Goal: Information Seeking & Learning: Learn about a topic

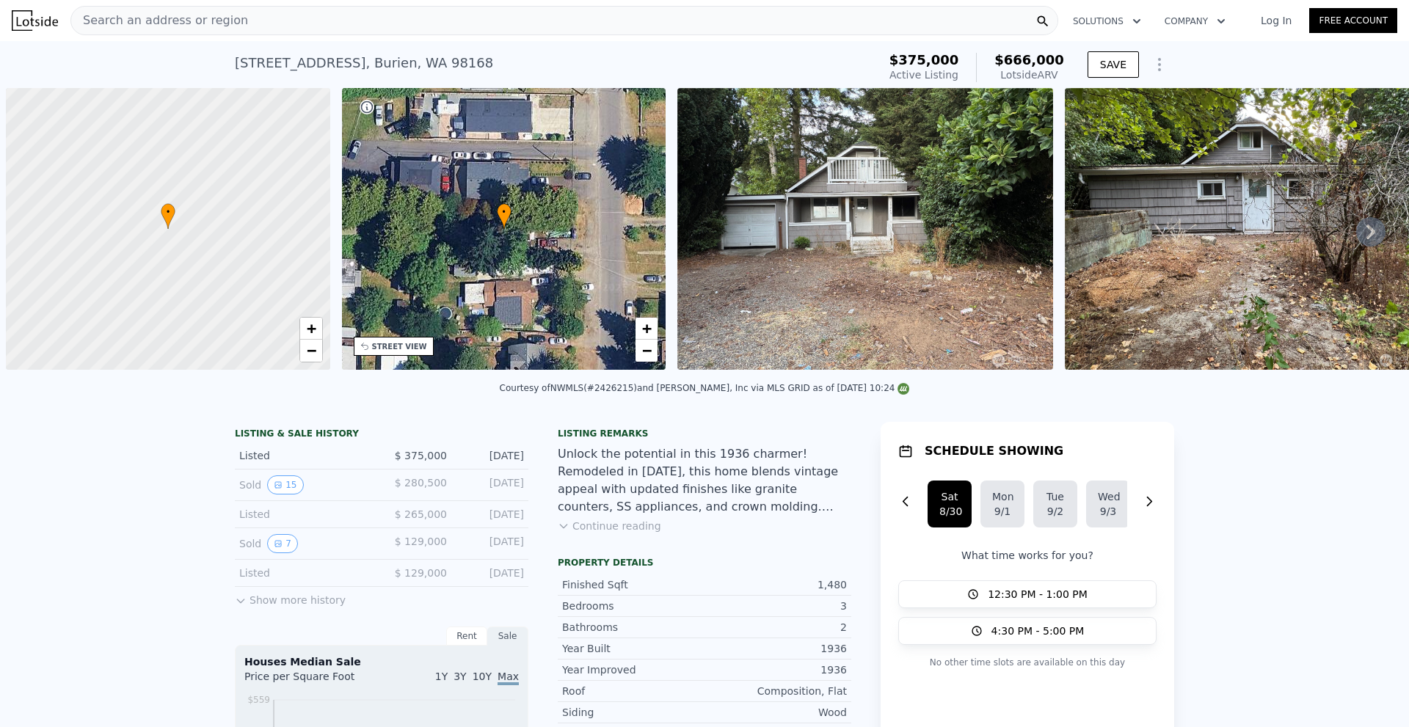
scroll to position [0, 6]
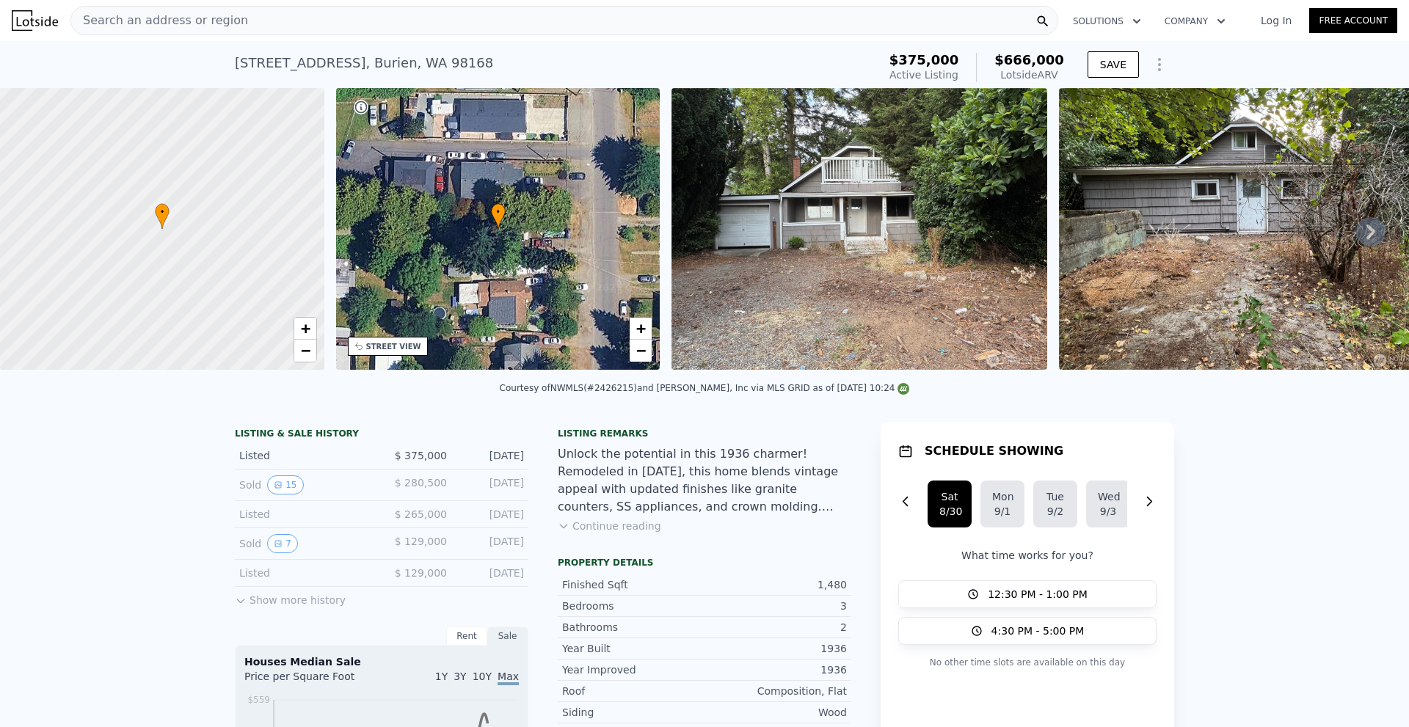
click at [857, 15] on div "Search an address or region" at bounding box center [564, 20] width 988 height 29
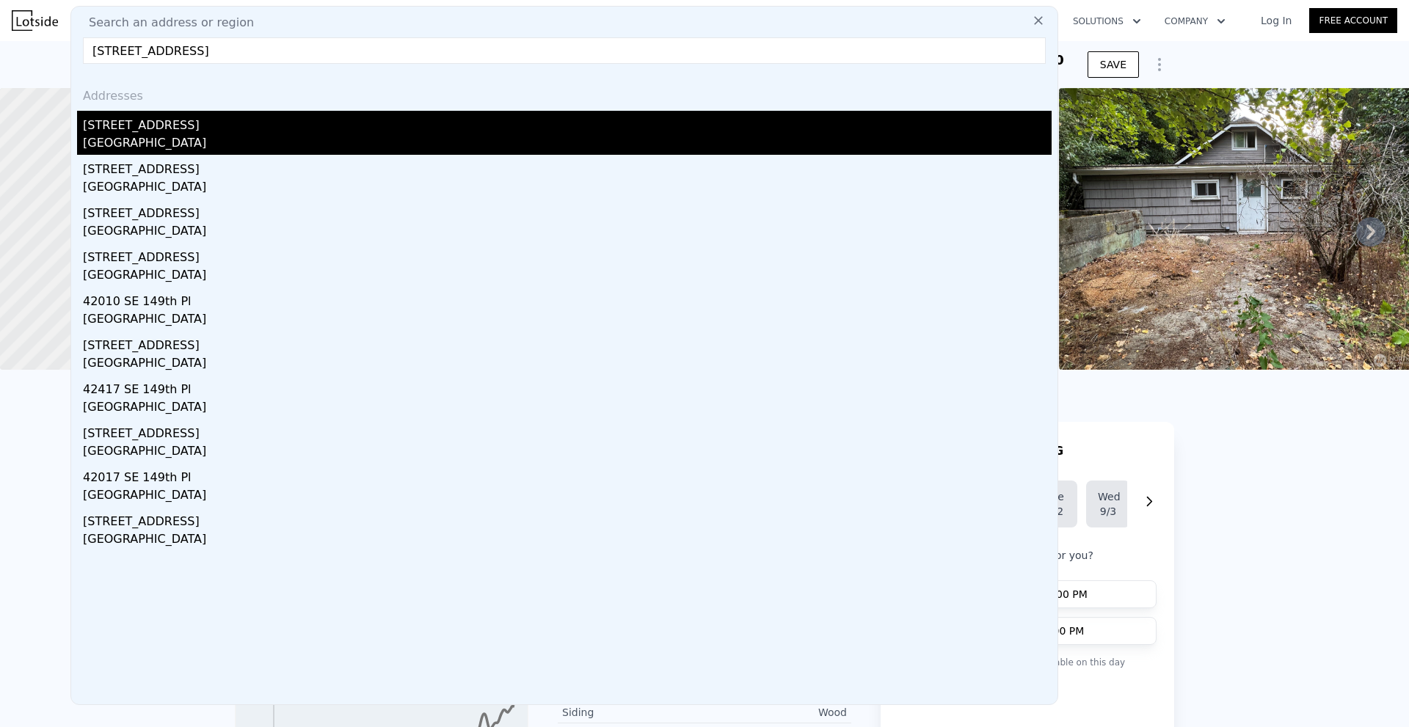
type input "[STREET_ADDRESS]"
click at [302, 140] on div "[GEOGRAPHIC_DATA]" at bounding box center [567, 144] width 969 height 21
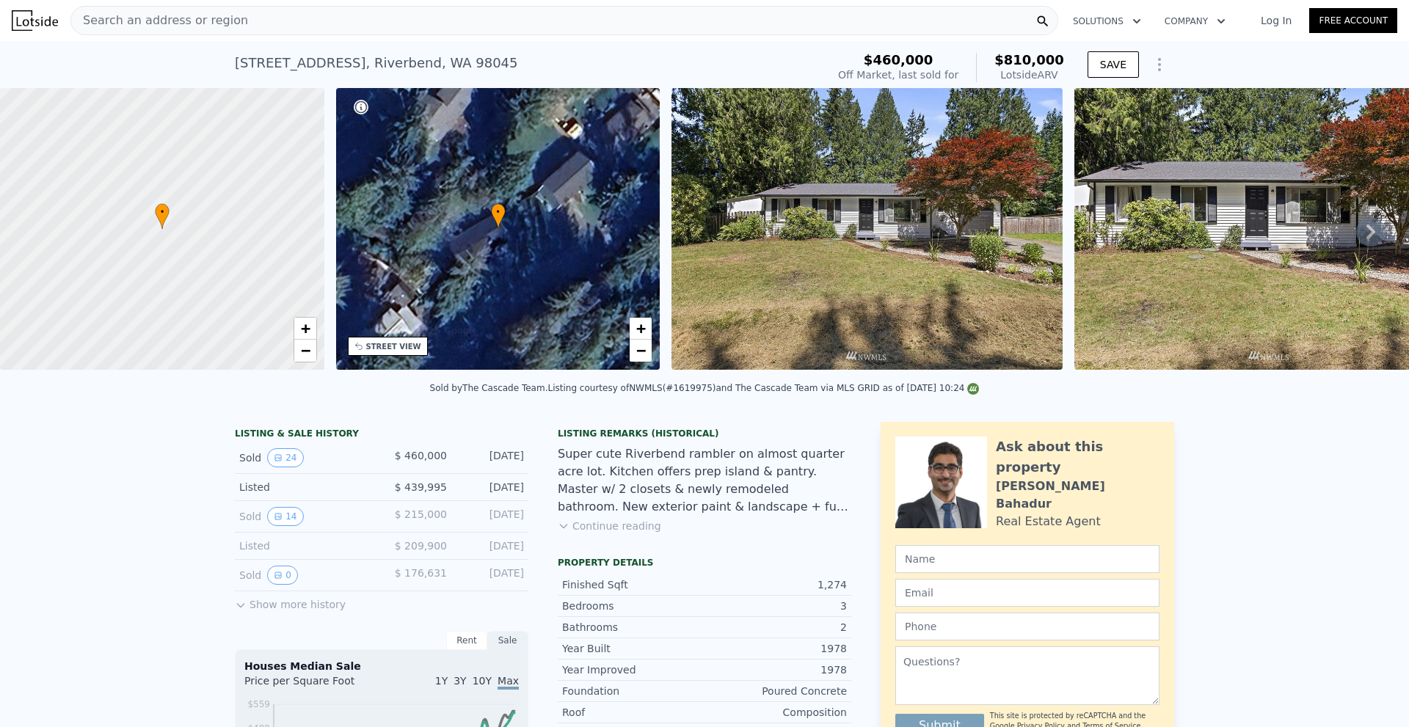
click at [1357, 238] on icon at bounding box center [1370, 231] width 29 height 29
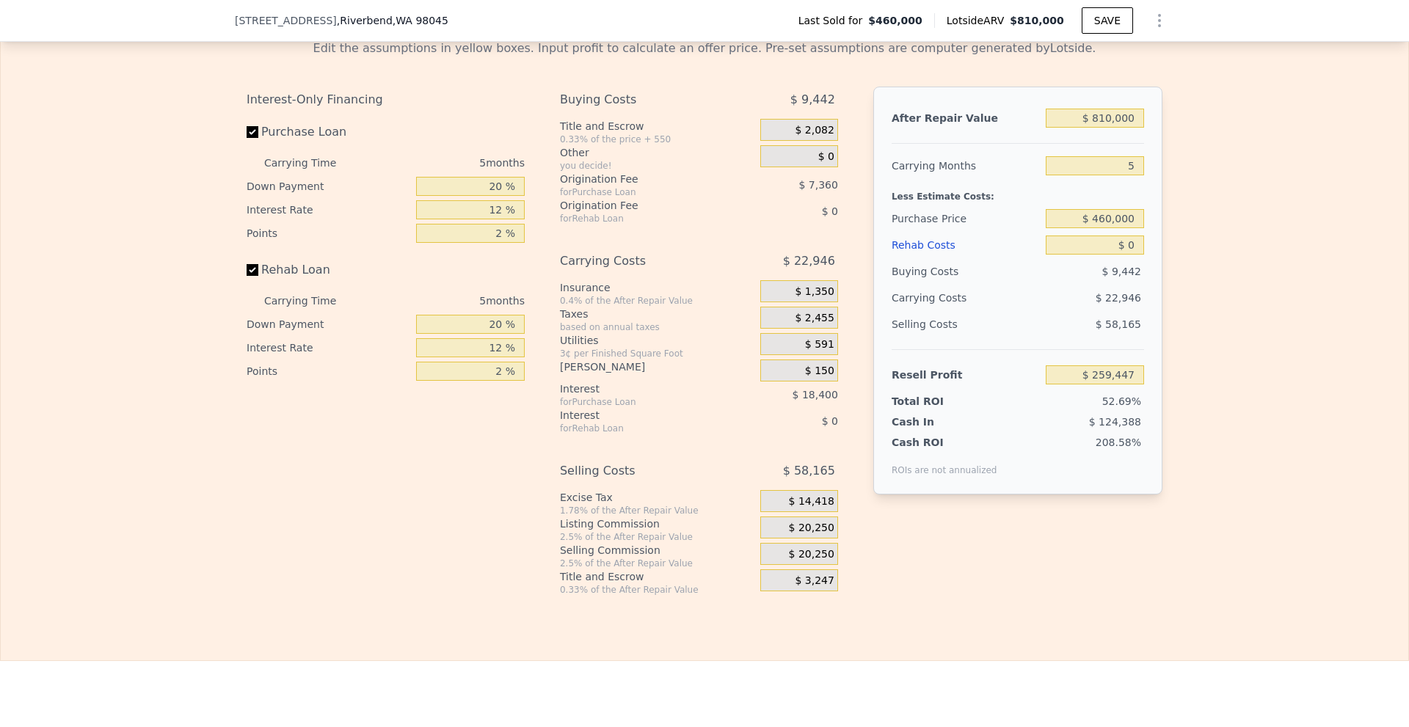
scroll to position [2344, 0]
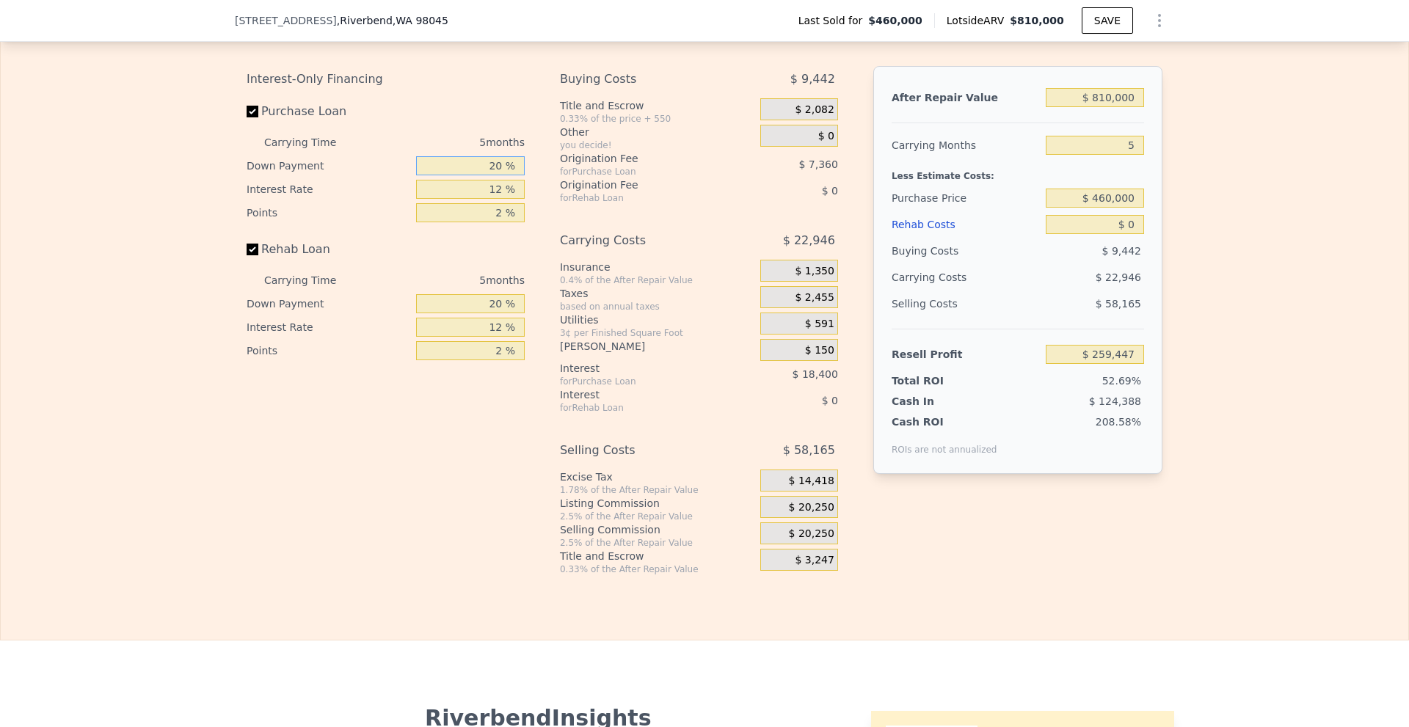
click at [492, 175] on input "20 %" at bounding box center [470, 165] width 109 height 19
type input "10 %"
type input "1 %"
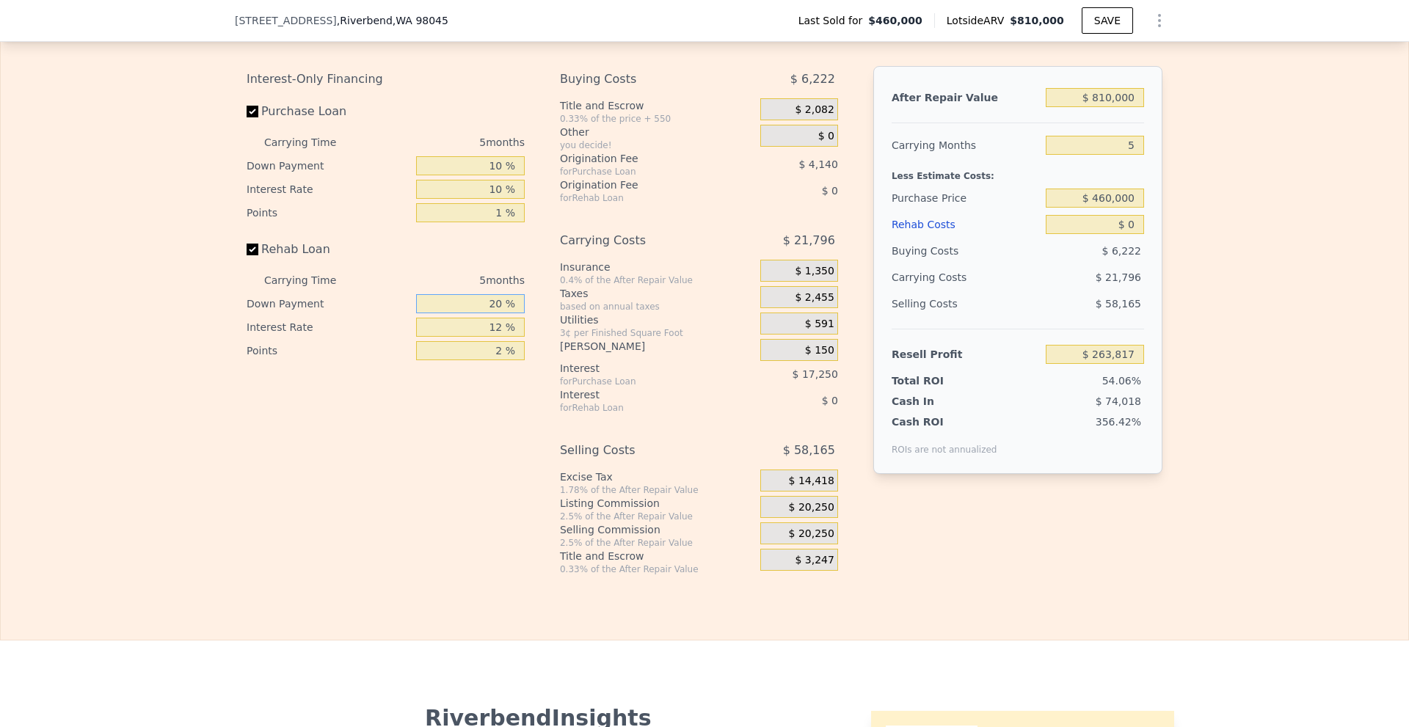
type input "$ 263,817"
type input "10 %"
type input "1 %"
click at [801, 515] on span "$ 20,250" at bounding box center [812, 507] width 46 height 13
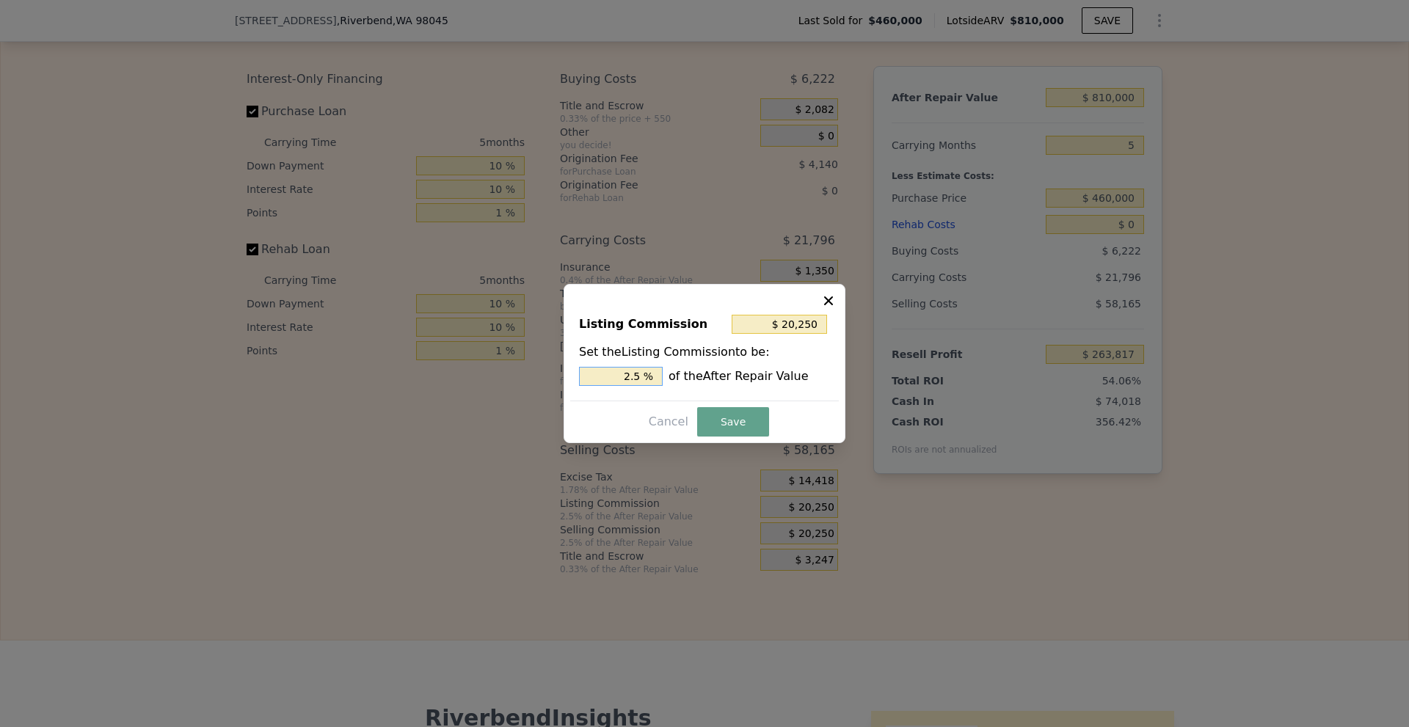
click at [633, 374] on input "2.5 %" at bounding box center [621, 376] width 84 height 19
type input "$ 12,150"
type input "1.5 %"
click at [727, 422] on button "Save" at bounding box center [733, 421] width 72 height 29
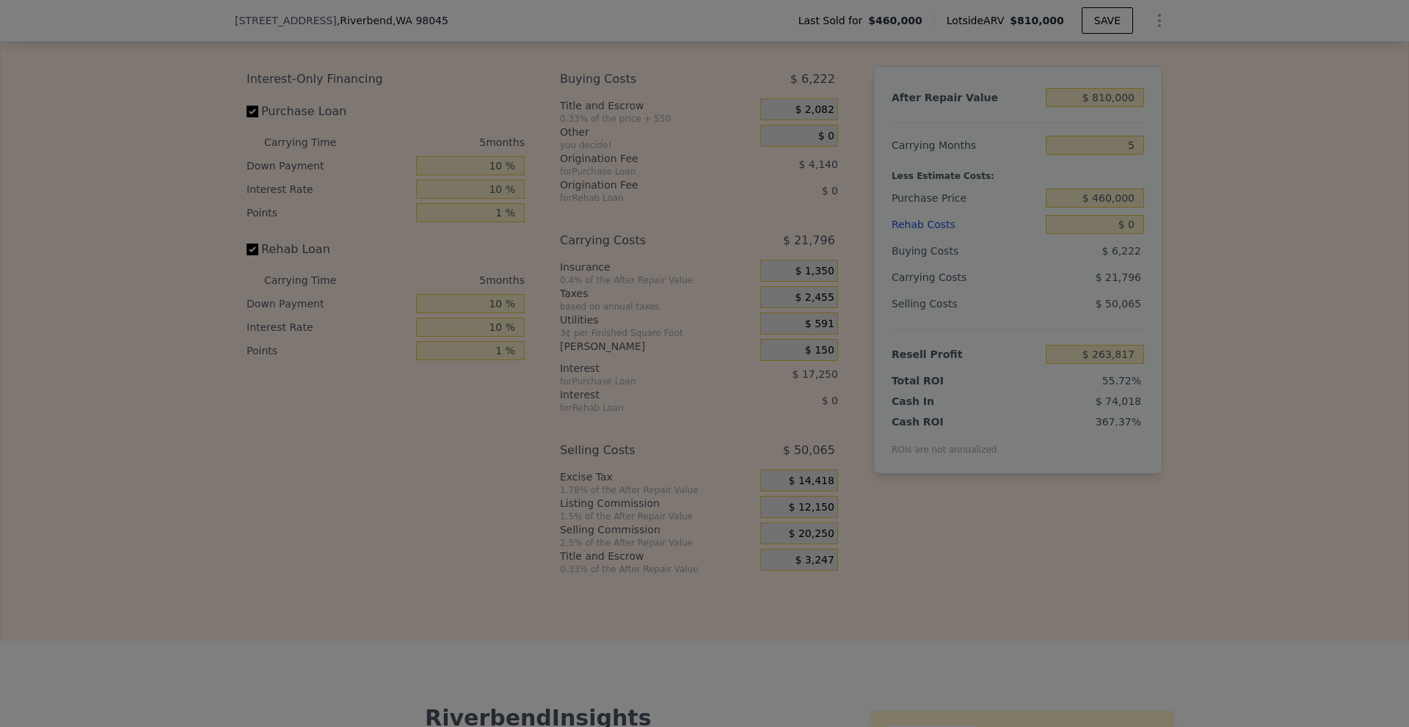
type input "$ 271,917"
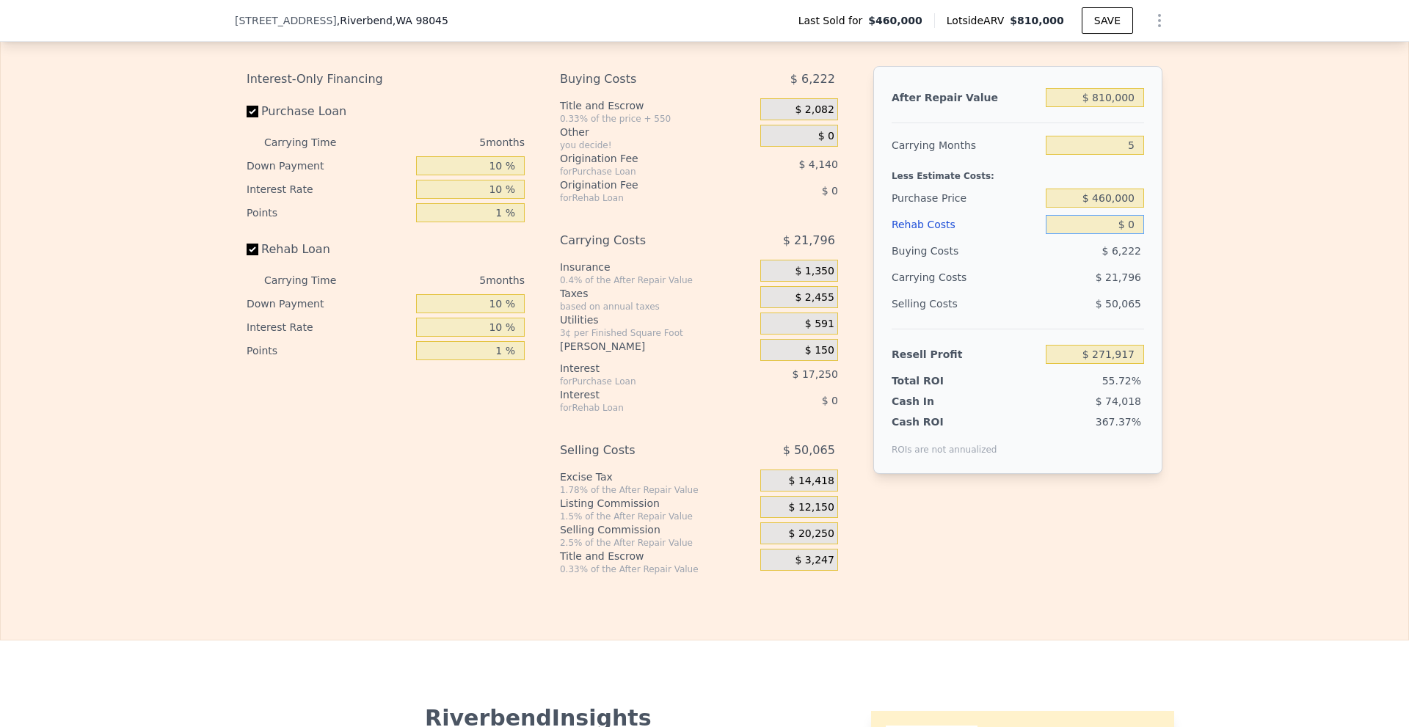
drag, startPoint x: 1124, startPoint y: 241, endPoint x: 1138, endPoint y: 245, distance: 15.1
click at [1138, 234] on input "$ 0" at bounding box center [1095, 224] width 98 height 19
type input "$ 30,000"
type input "$ 240,522"
type input "$ 30,000"
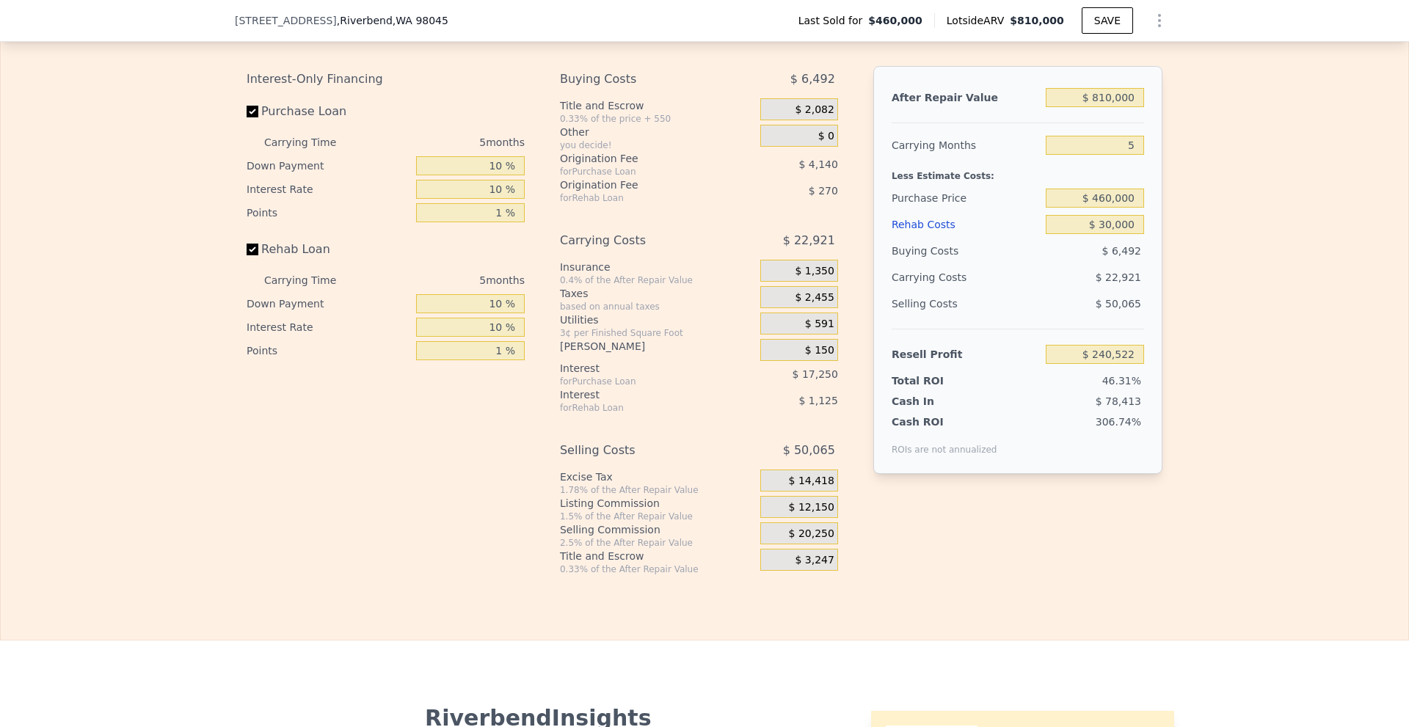
click at [1159, 242] on div "Edit the assumptions in yellow boxes. Input profit to calculate an offer price.…" at bounding box center [704, 291] width 939 height 568
click at [1053, 208] on input "$ 460,000" at bounding box center [1095, 198] width 98 height 19
drag, startPoint x: 1093, startPoint y: 217, endPoint x: 1106, endPoint y: 222, distance: 13.9
click at [1106, 208] on input "$ 460,000" at bounding box center [1095, 198] width 98 height 19
type input "$ 550,000"
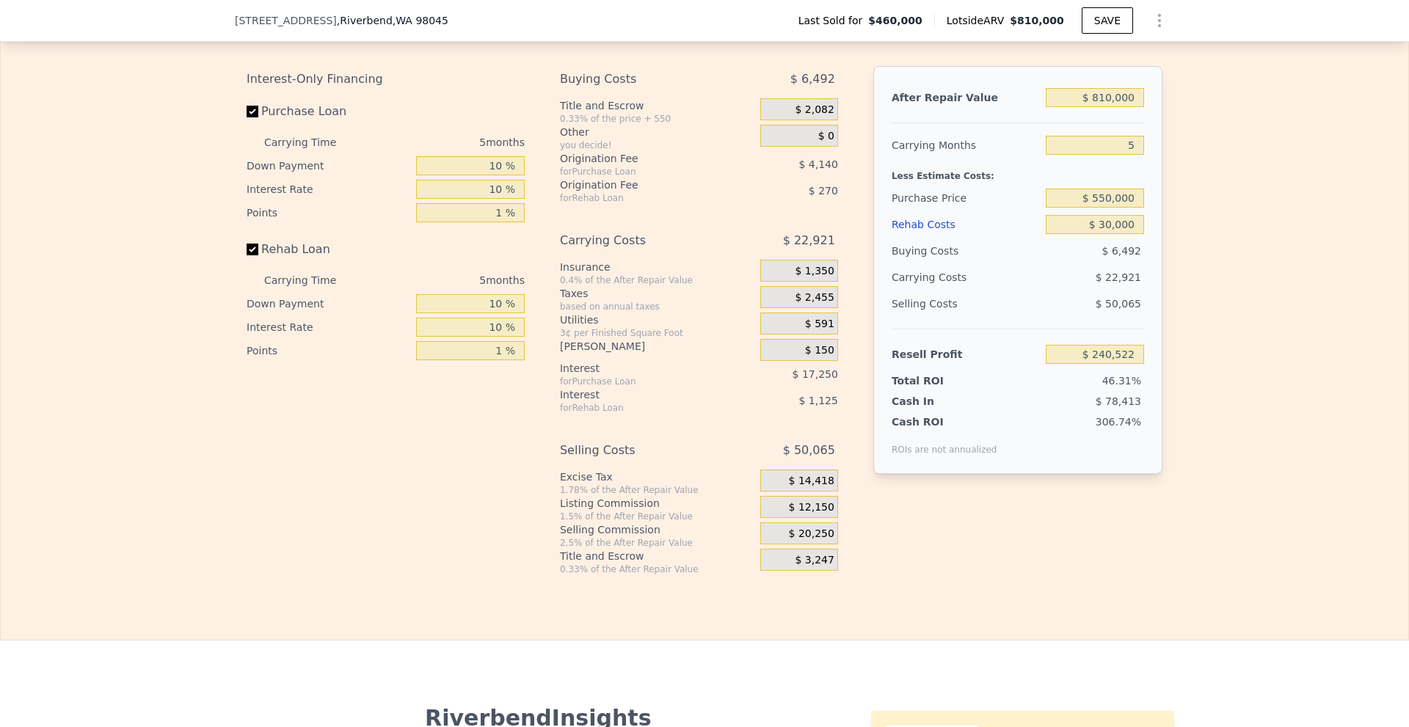
click at [1270, 260] on div "Edit the assumptions in yellow boxes. Input profit to calculate an offer price.…" at bounding box center [705, 291] width 1408 height 568
type input "$ 146,037"
click at [1102, 208] on input "$ 550,000" at bounding box center [1095, 198] width 98 height 19
type input "$ 570,000"
click at [1223, 252] on div "Edit the assumptions in yellow boxes. Input profit to calculate an offer price.…" at bounding box center [705, 291] width 1408 height 568
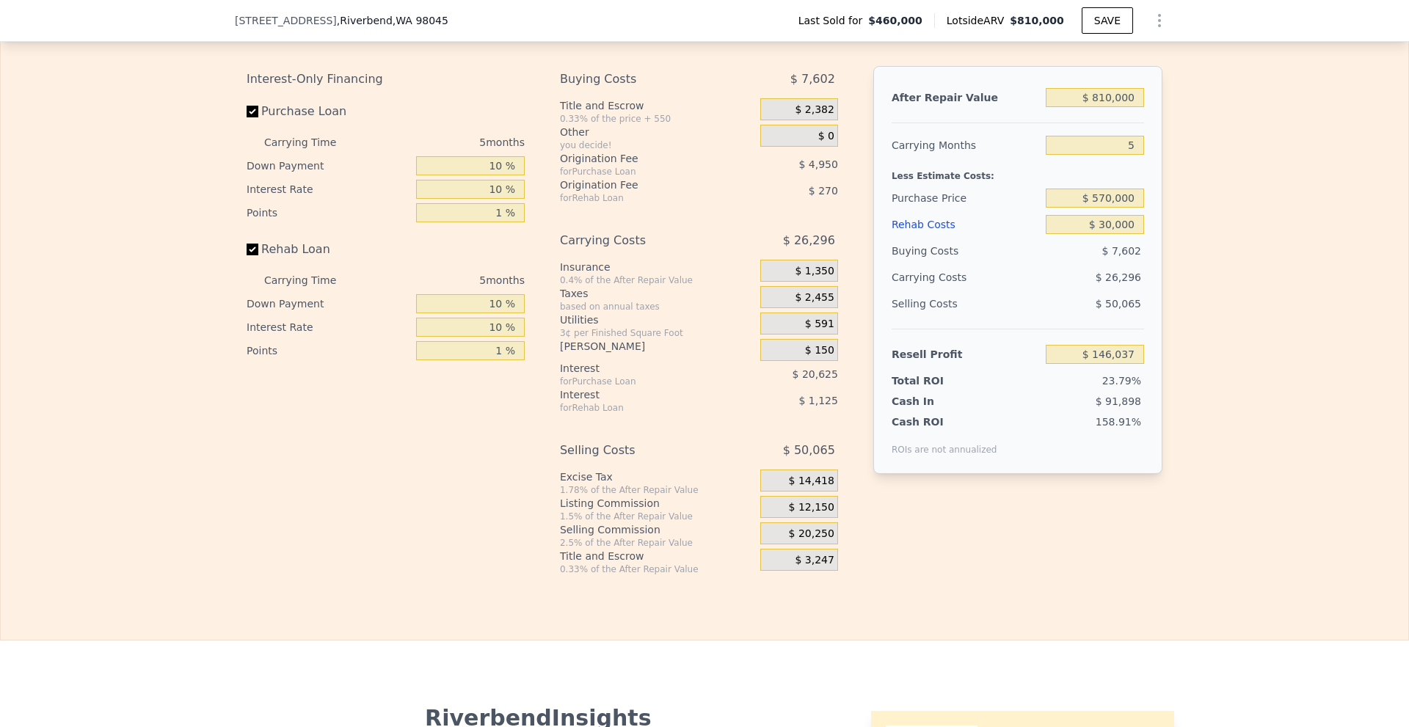
type input "$ 125,041"
click at [1182, 235] on div "Edit the assumptions in yellow boxes. Input profit to calculate an offer price.…" at bounding box center [705, 291] width 1408 height 568
drag, startPoint x: 1121, startPoint y: 169, endPoint x: 1152, endPoint y: 167, distance: 30.9
click at [1149, 167] on div "After Repair Value $ 810,000 Carrying Months 5 Less Estimate Costs: Purchase Pr…" at bounding box center [1017, 270] width 289 height 408
type input "6"
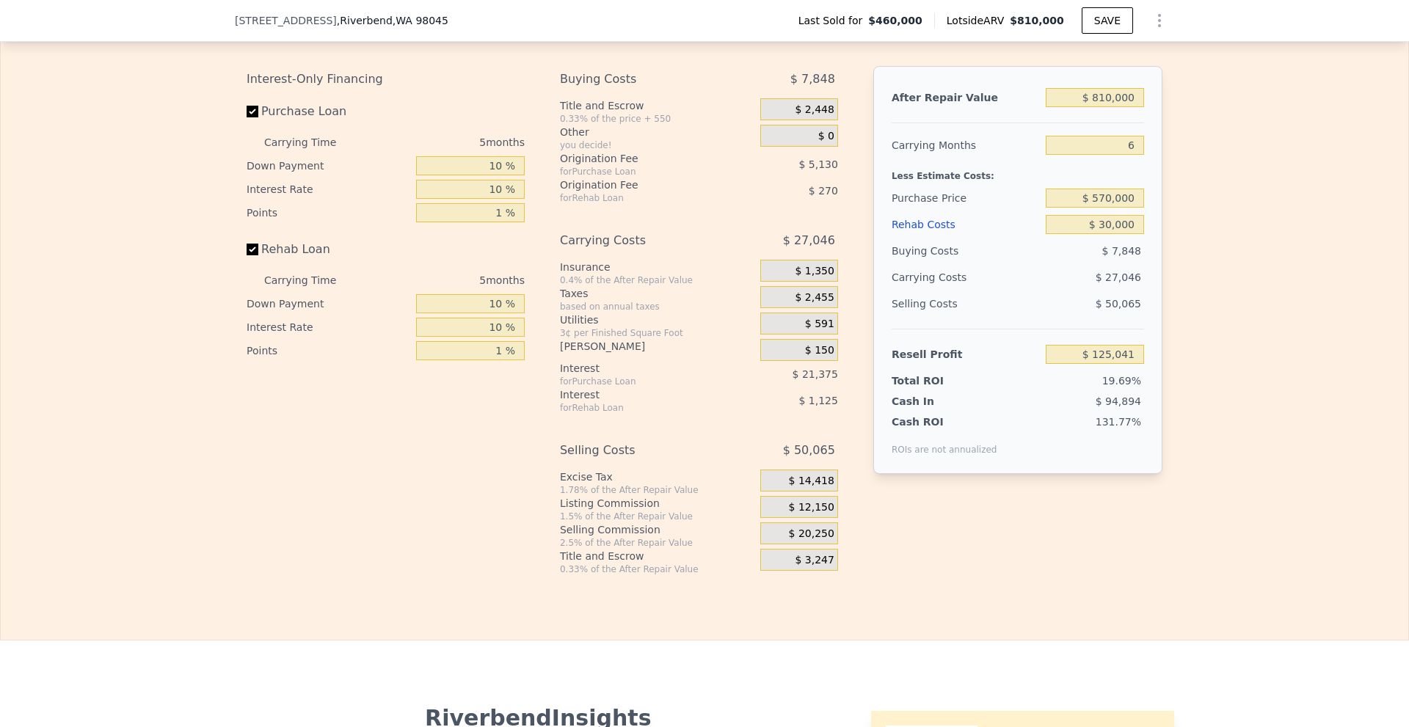
click at [1276, 230] on div "Edit the assumptions in yellow boxes. Input profit to calculate an offer price.…" at bounding box center [705, 291] width 1408 height 568
type input "$ 119,632"
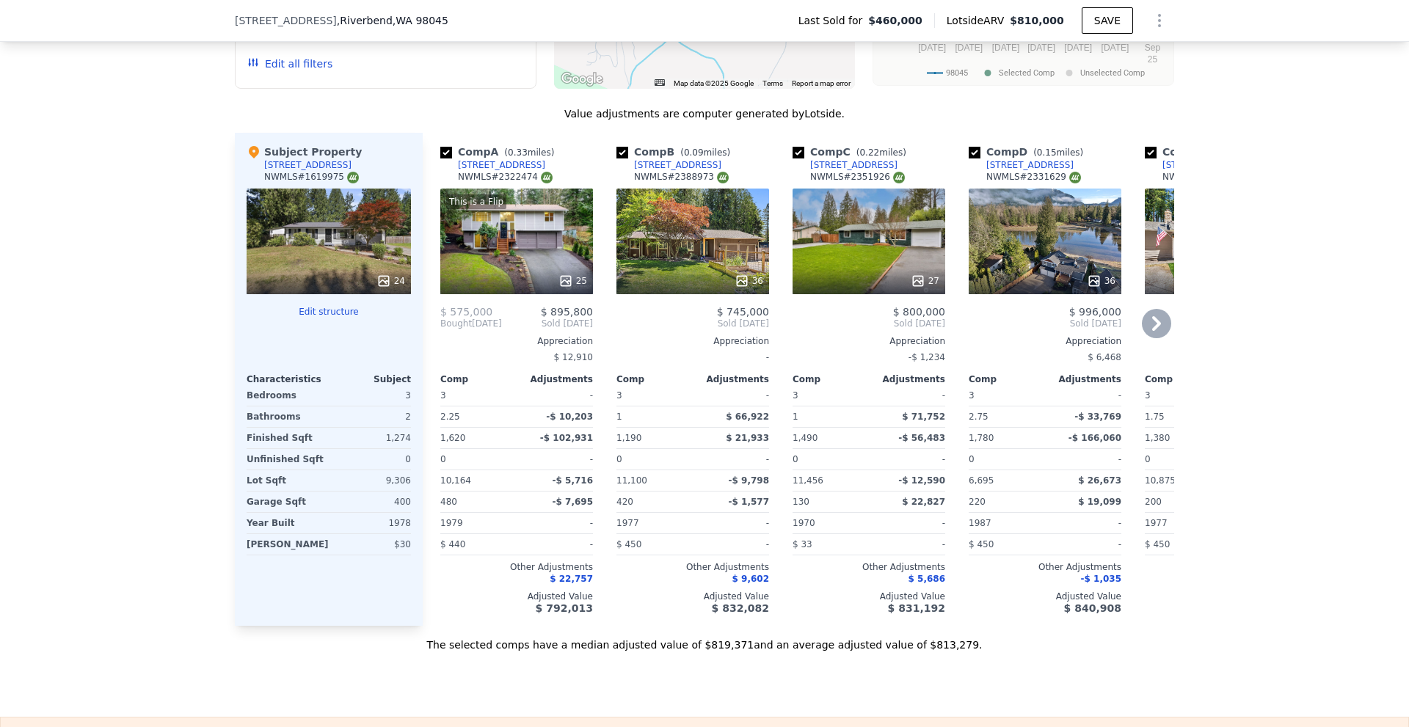
scroll to position [1536, 0]
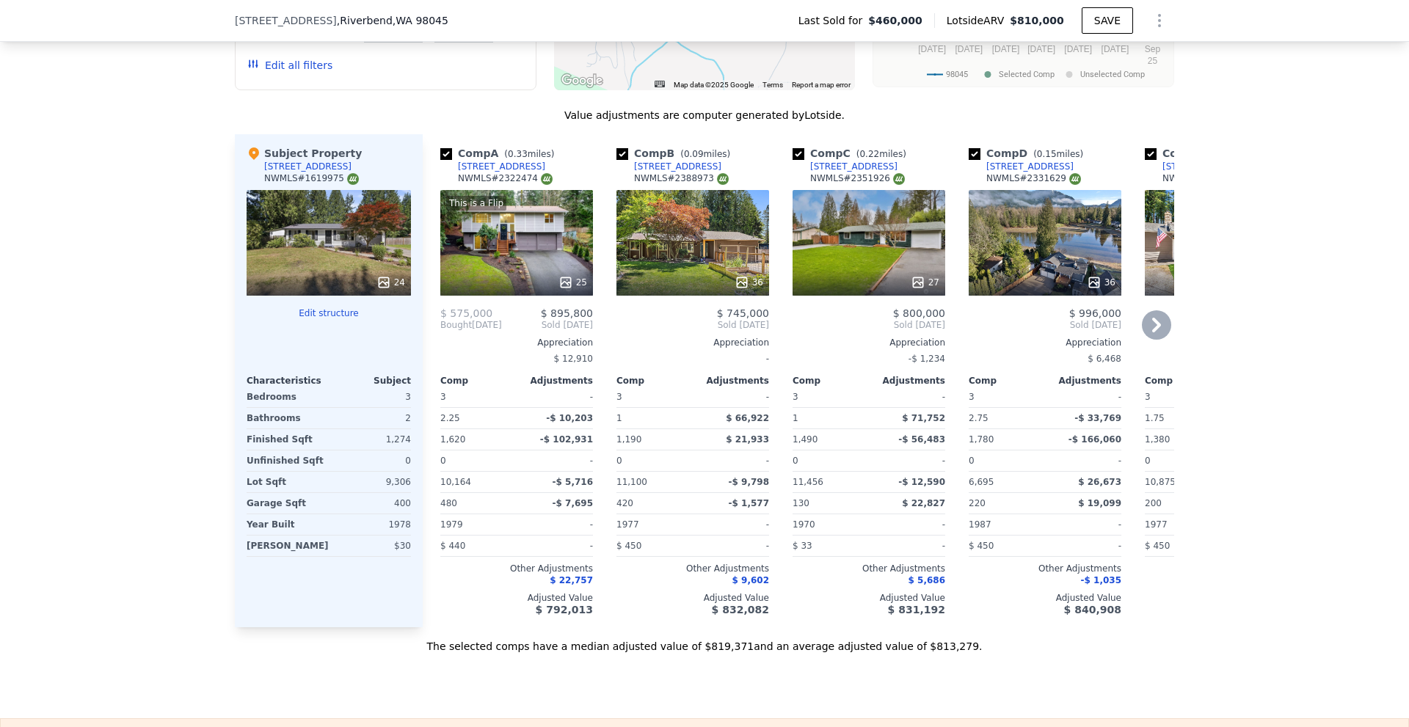
click at [920, 287] on icon at bounding box center [918, 282] width 10 height 10
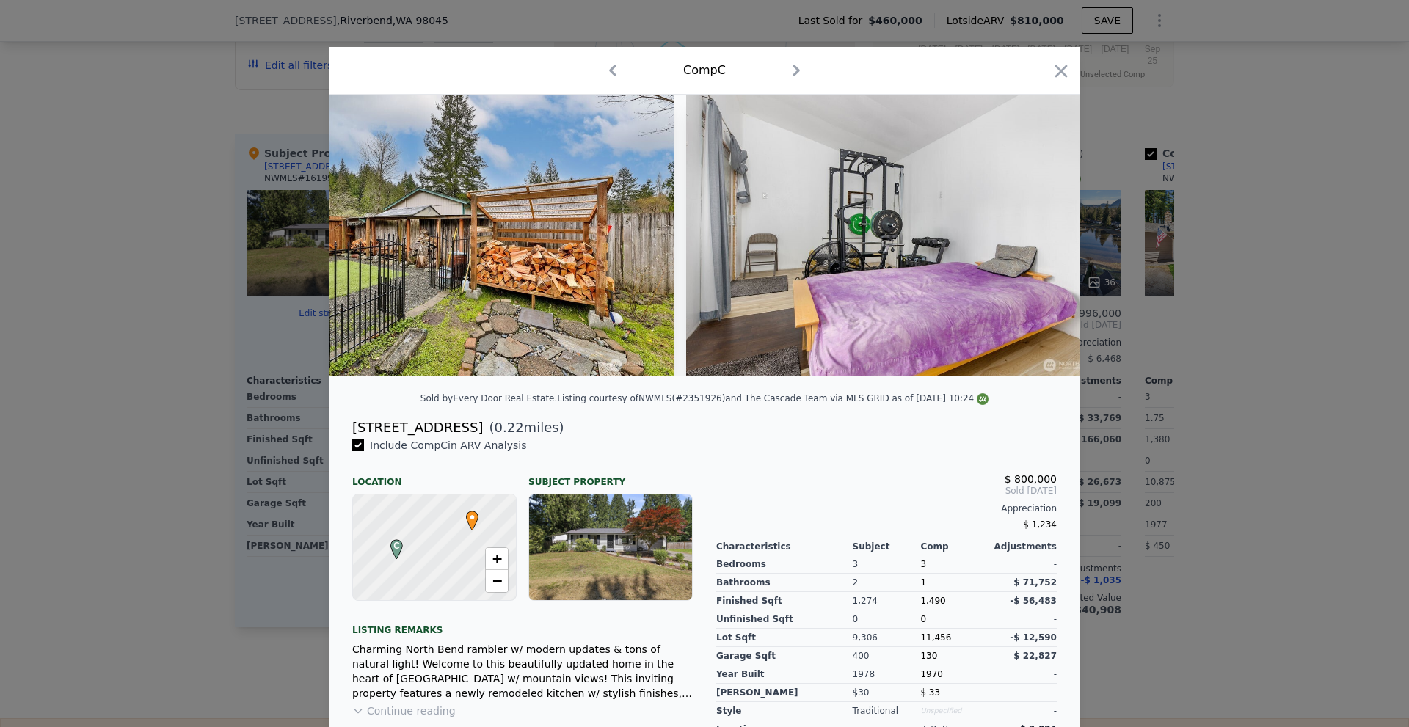
scroll to position [0, 10964]
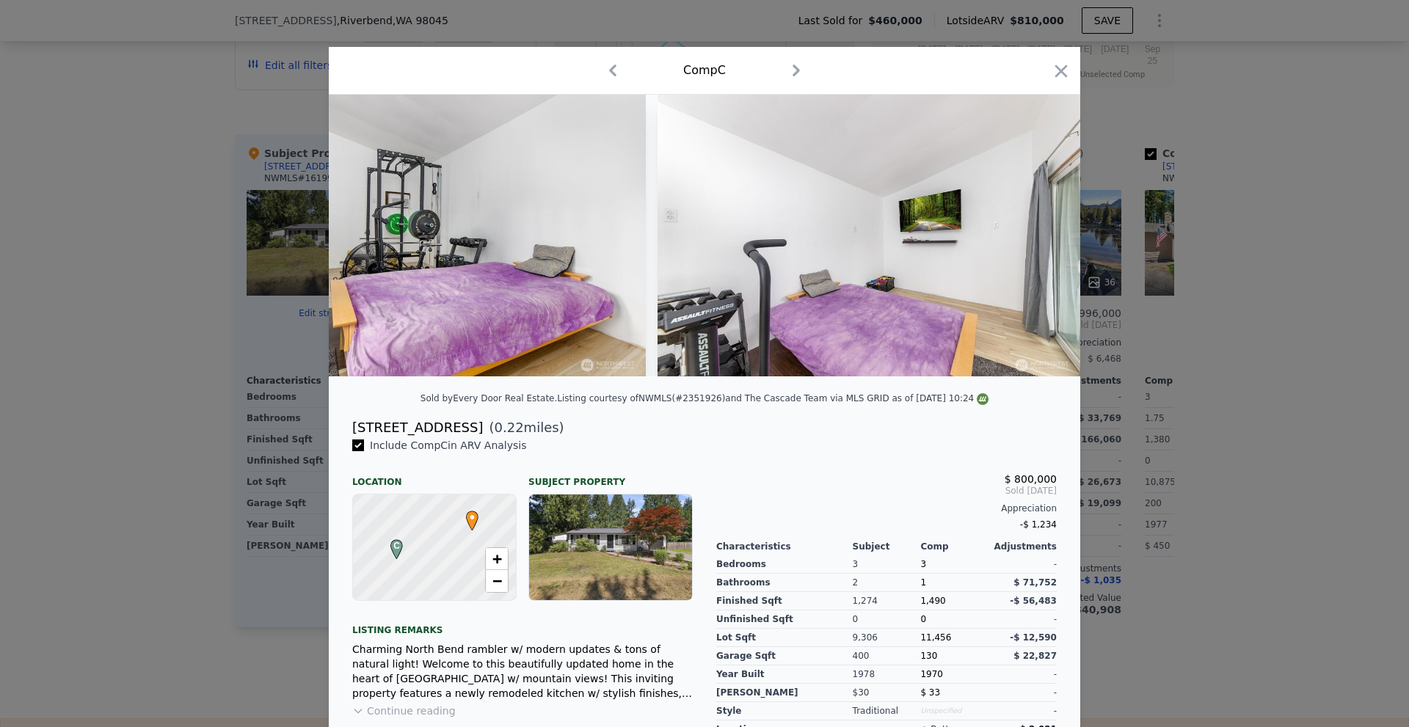
click at [1225, 371] on div at bounding box center [704, 363] width 1409 height 727
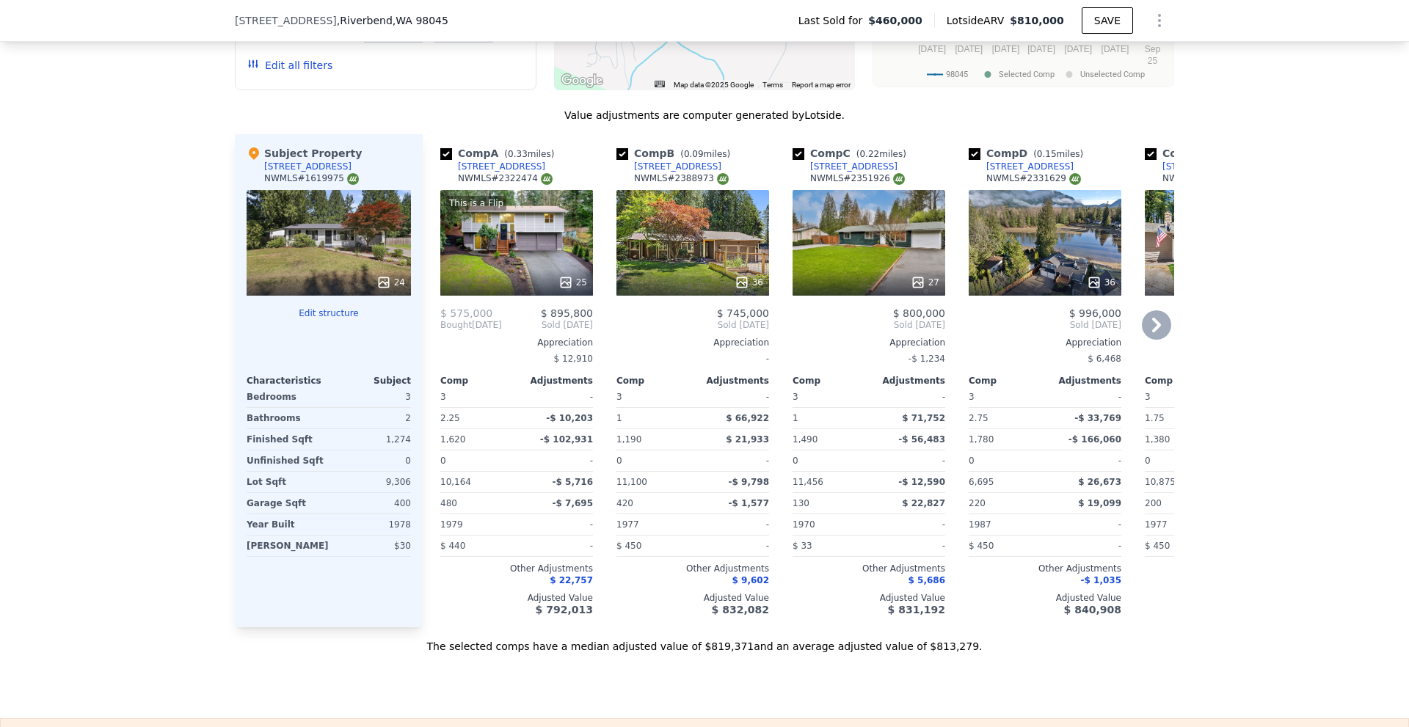
click at [566, 290] on icon at bounding box center [566, 282] width 15 height 15
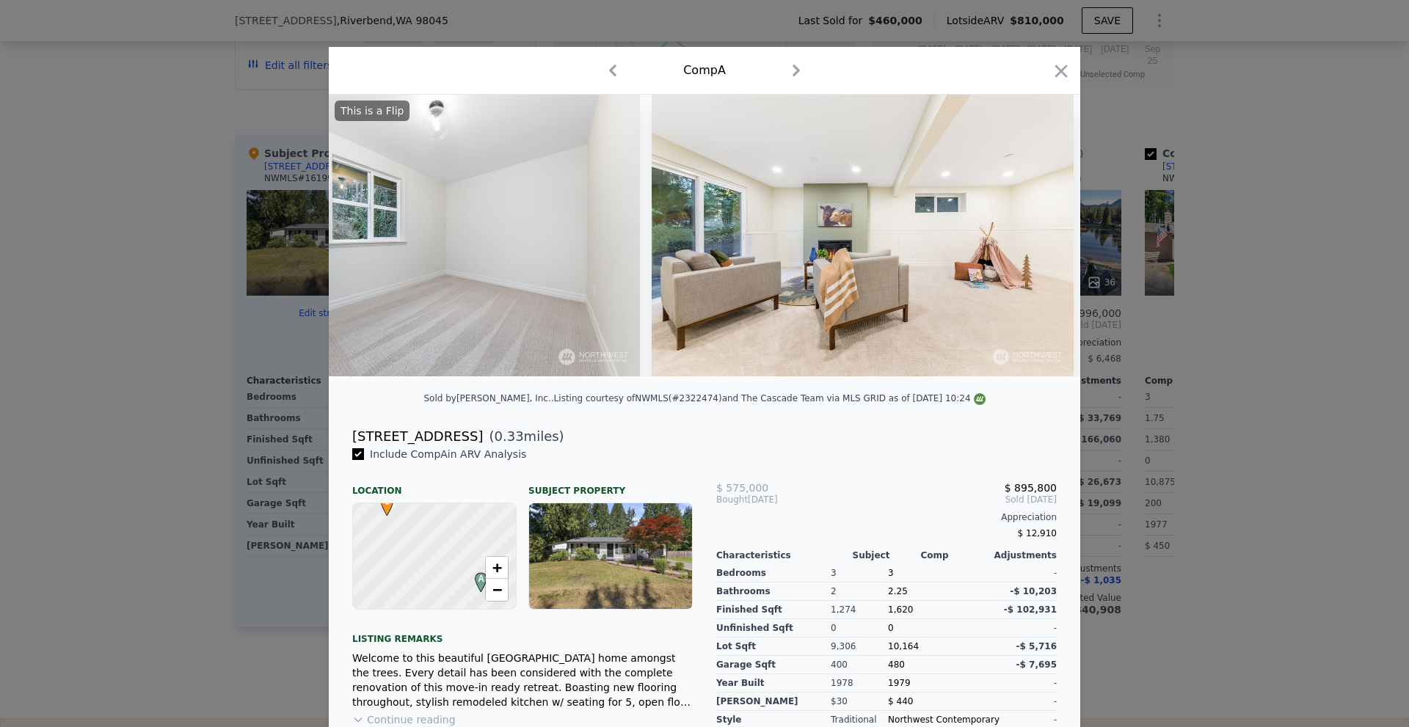
scroll to position [0, 6637]
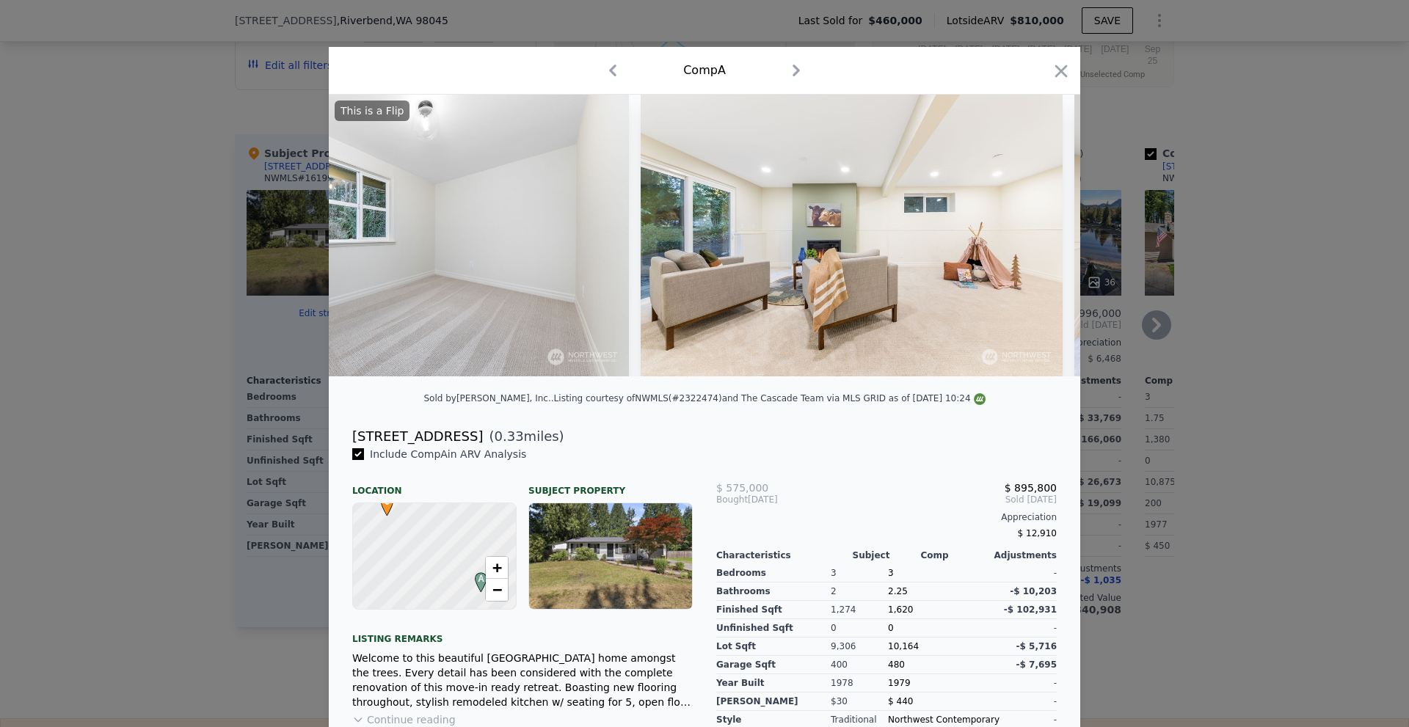
click at [1195, 355] on div at bounding box center [704, 363] width 1409 height 727
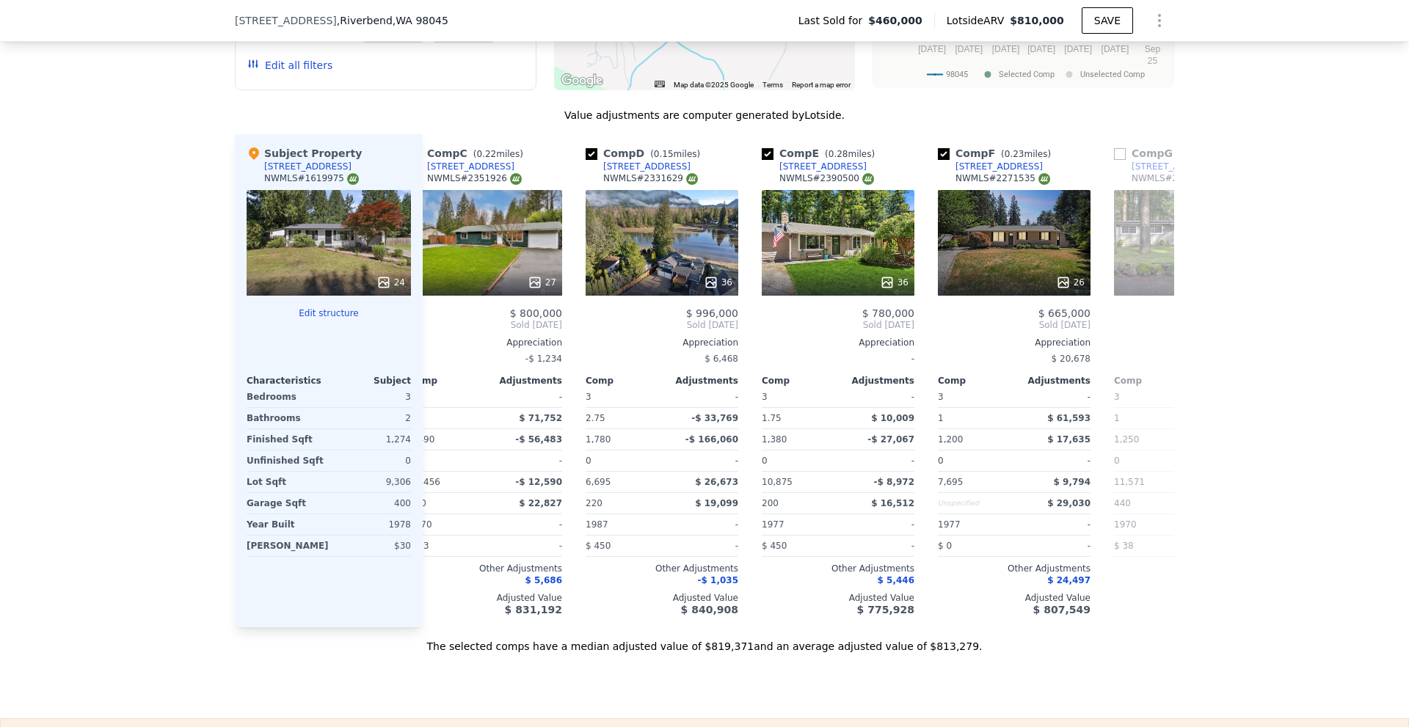
scroll to position [0, 572]
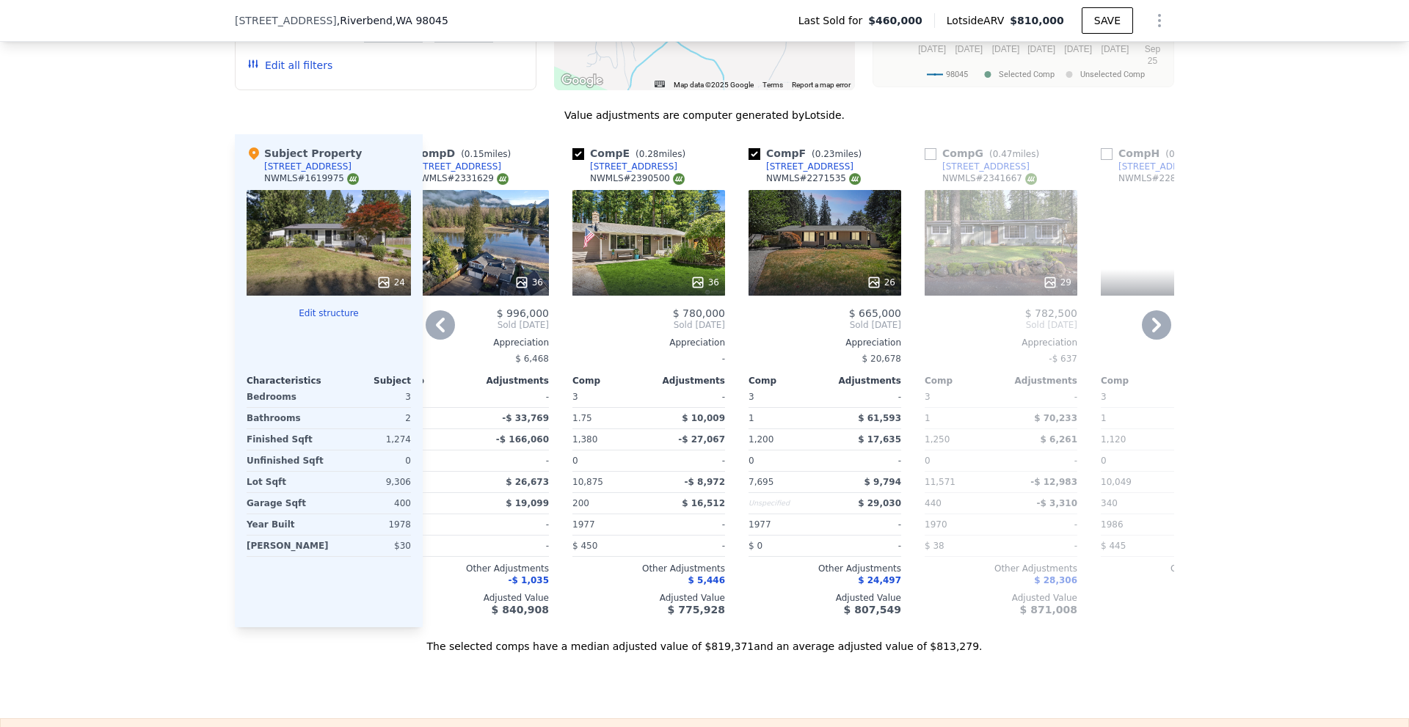
click at [683, 290] on div "36" at bounding box center [649, 282] width 140 height 15
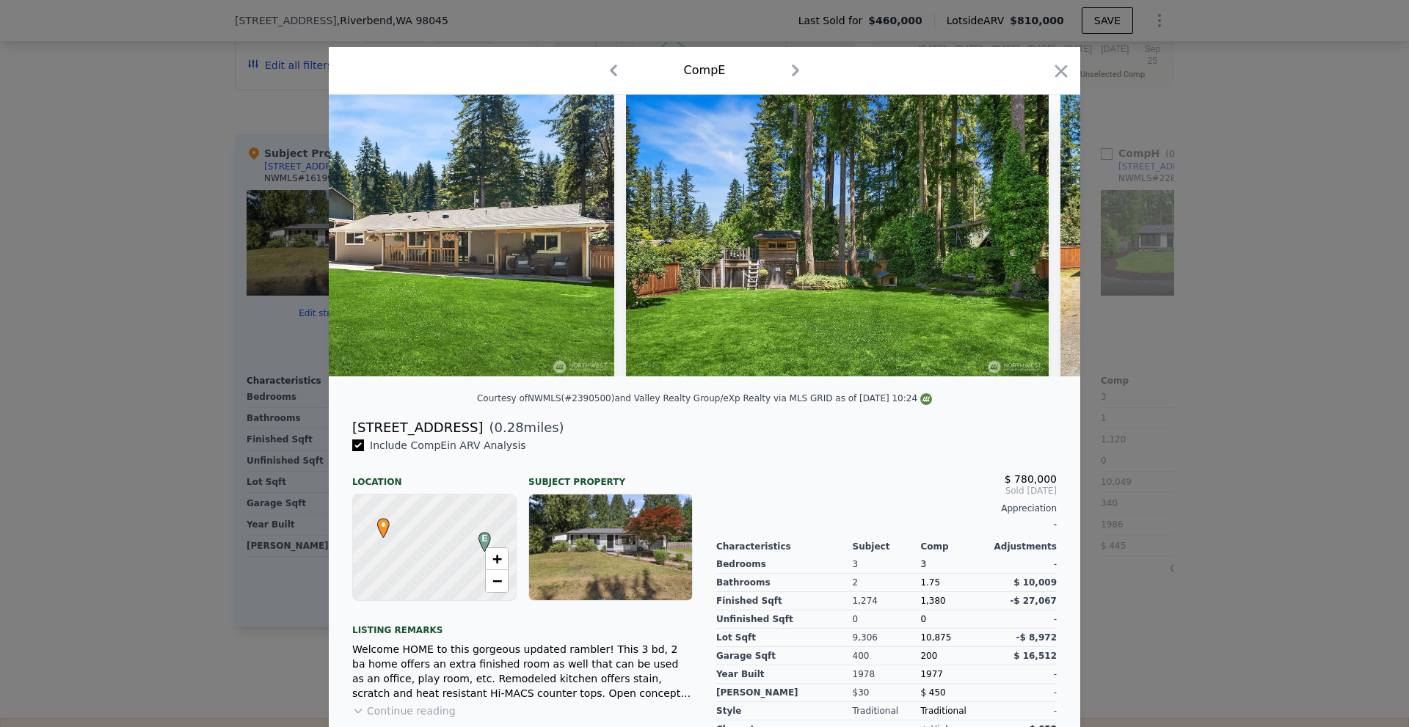
scroll to position [0, 12969]
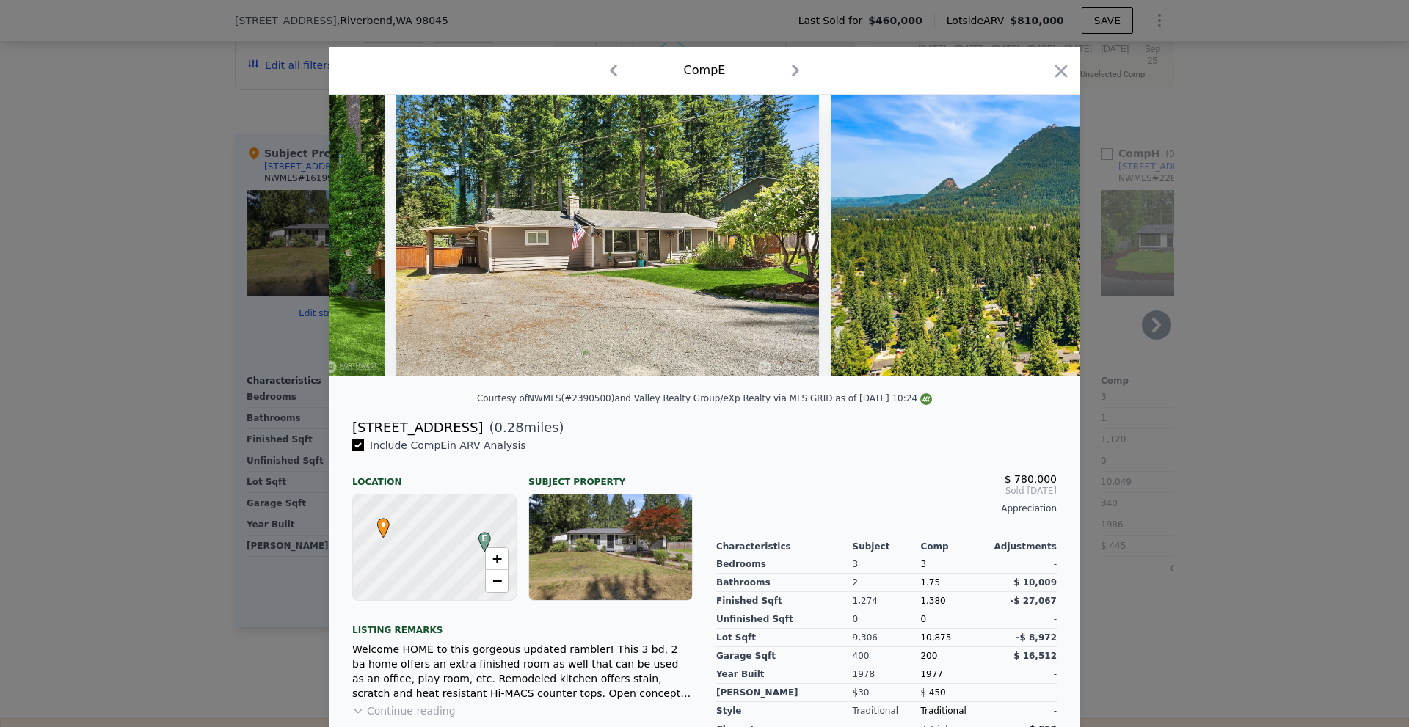
click at [1197, 370] on div at bounding box center [704, 363] width 1409 height 727
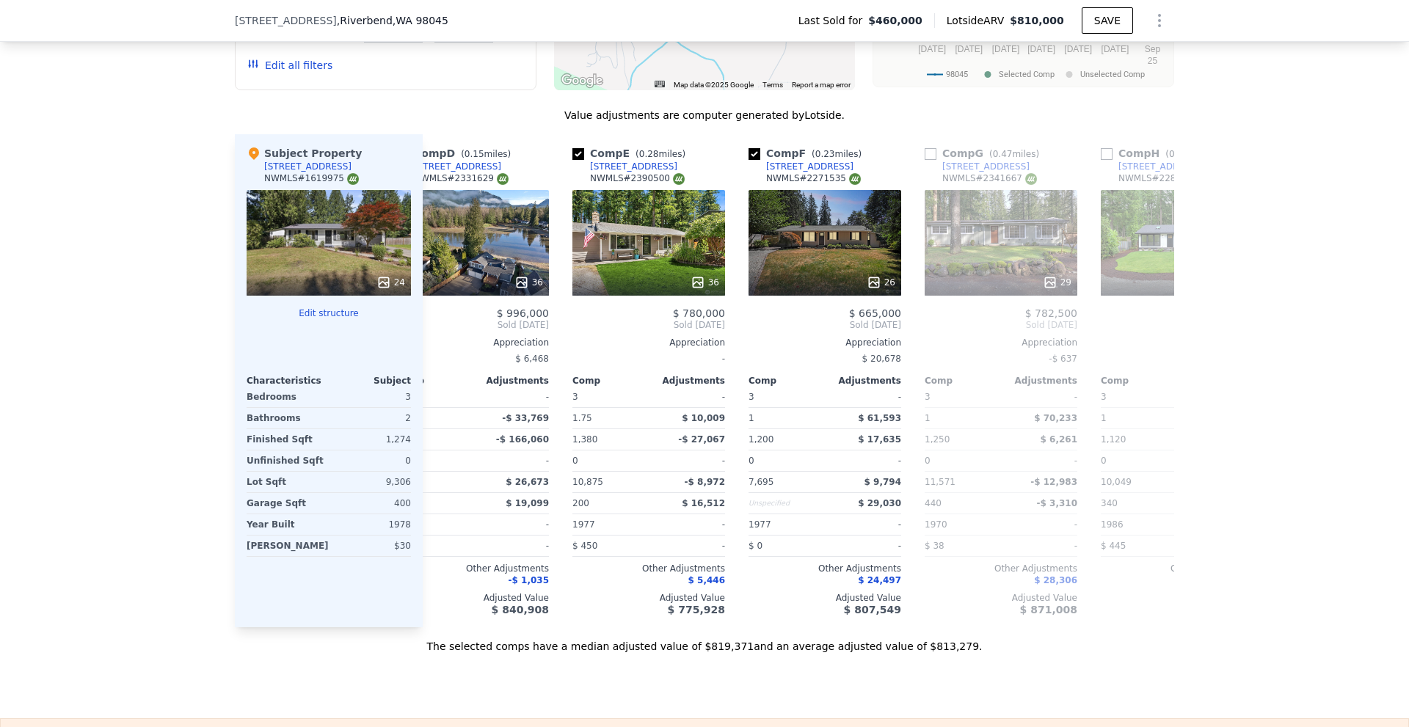
scroll to position [1096, 0]
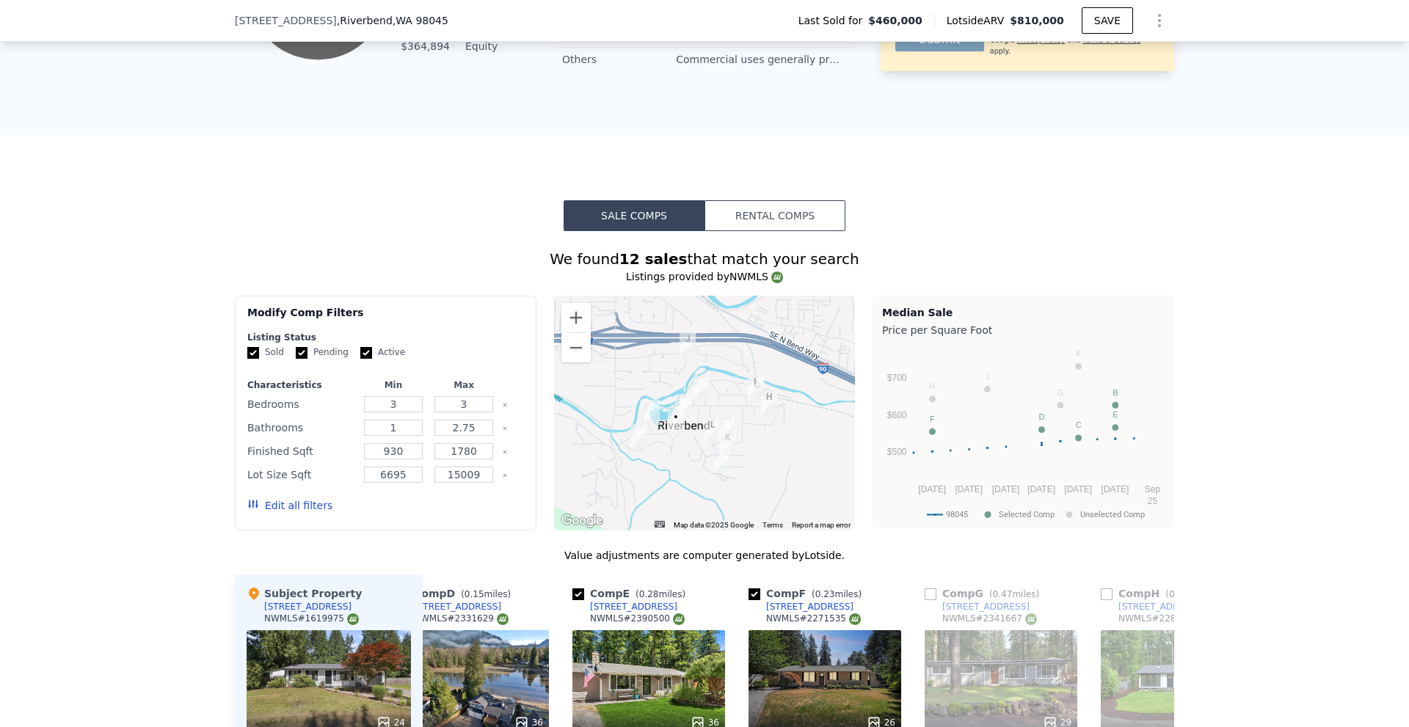
click at [337, 23] on span ", [GEOGRAPHIC_DATA]" at bounding box center [393, 20] width 112 height 15
copy span ", [GEOGRAPHIC_DATA]"
drag, startPoint x: 228, startPoint y: 17, endPoint x: 424, endPoint y: 21, distance: 195.3
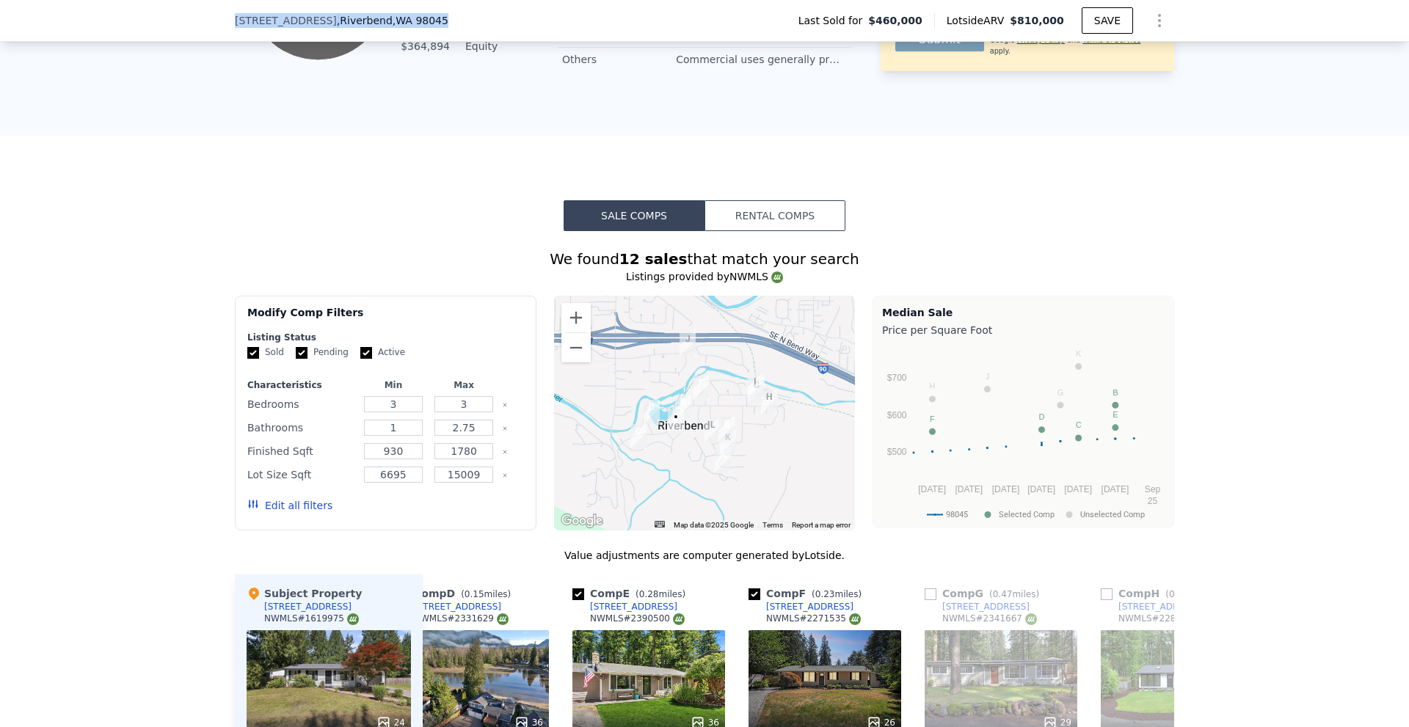
click at [424, 21] on div "[STREET_ADDRESS] Last Sold for $460,000 Lotside ARV $810,000 SAVE" at bounding box center [704, 21] width 1409 height 42
copy div "[STREET_ADDRESS]"
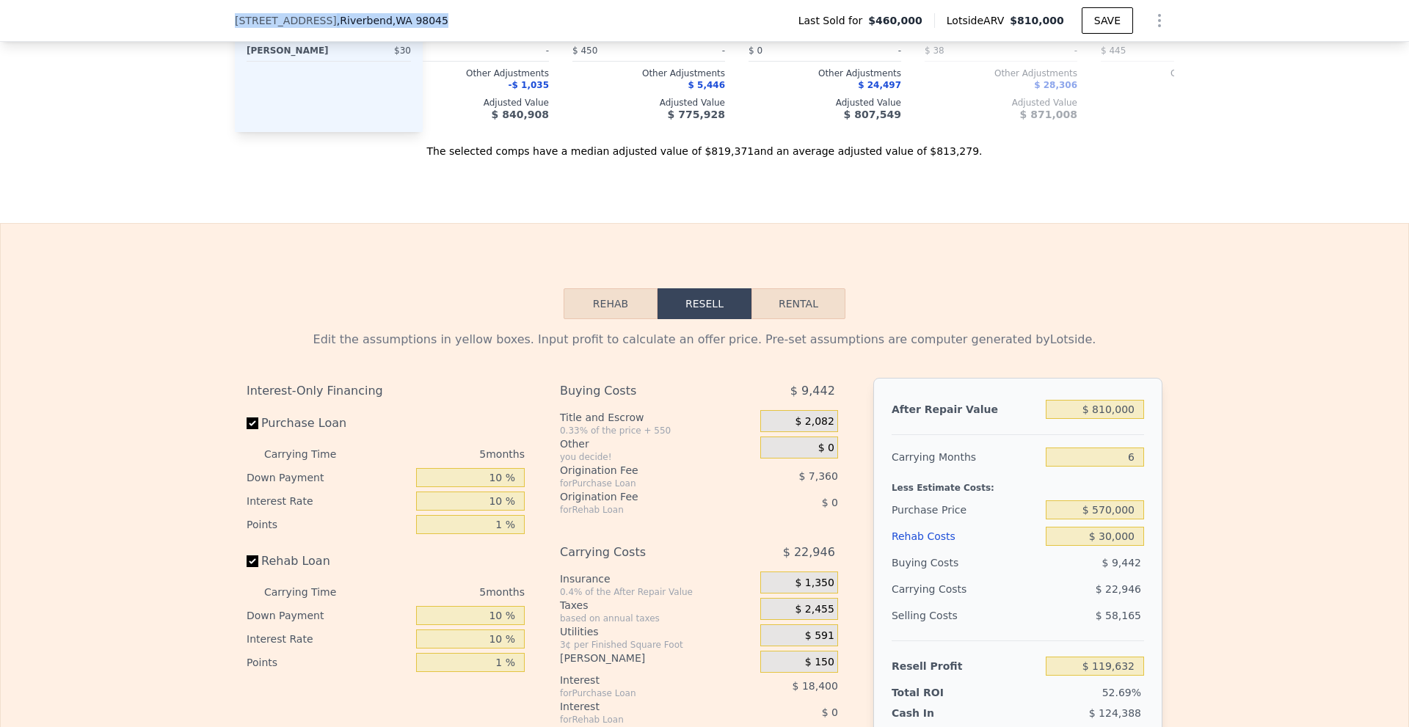
type input "5"
type input "$ 0"
type input "$ 259,447"
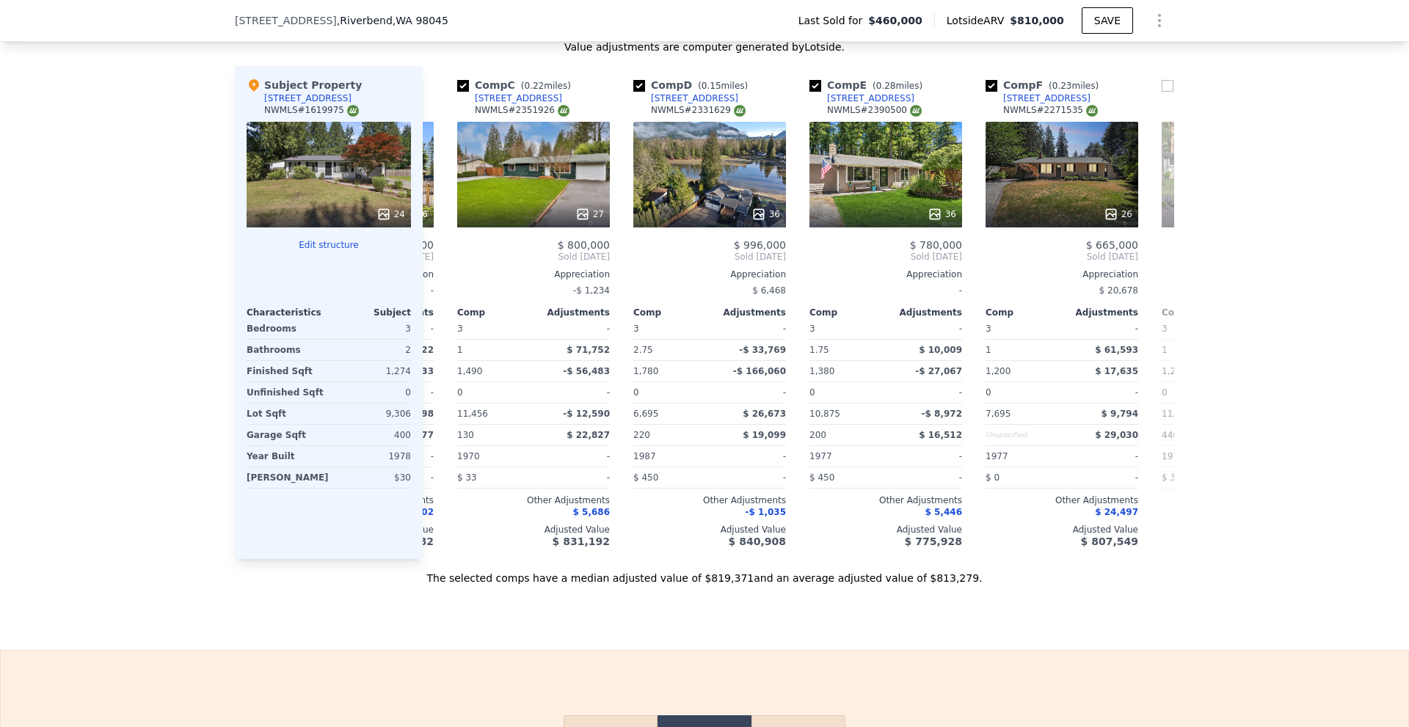
scroll to position [0, 349]
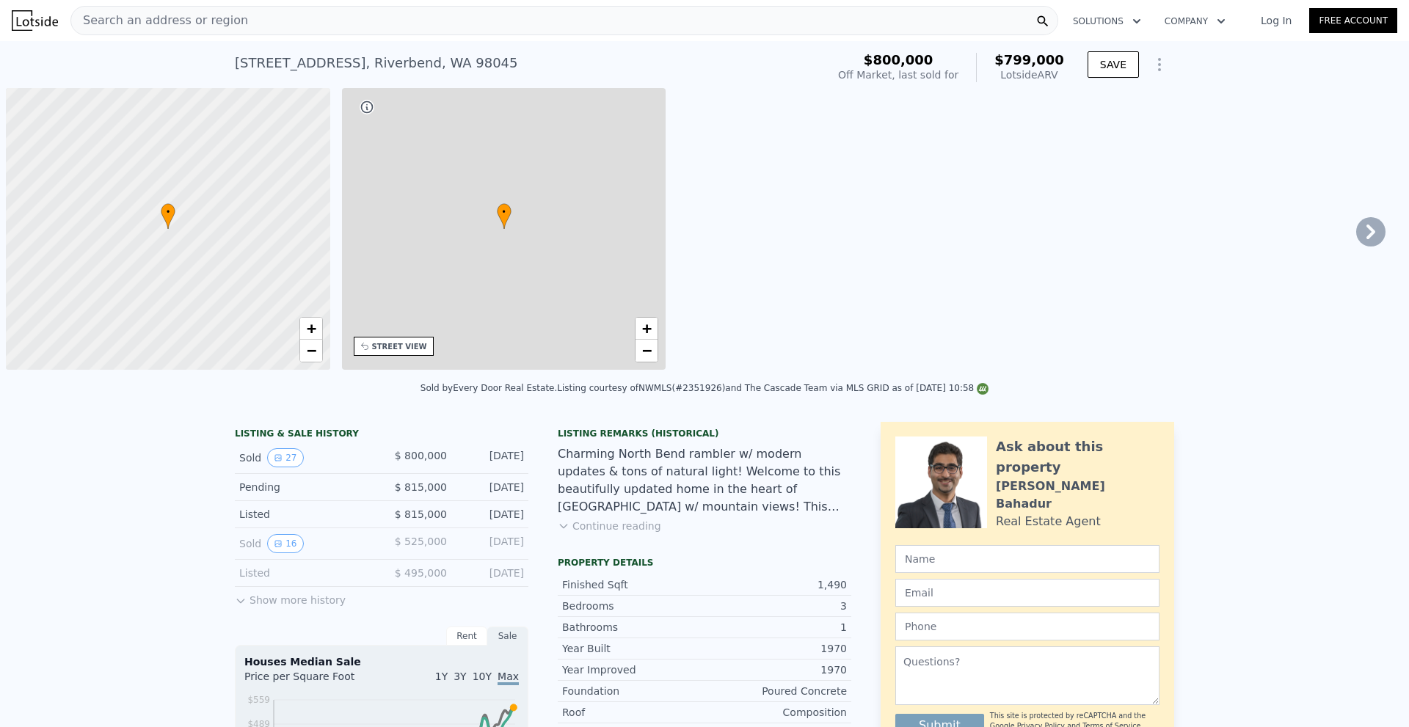
scroll to position [0, 6]
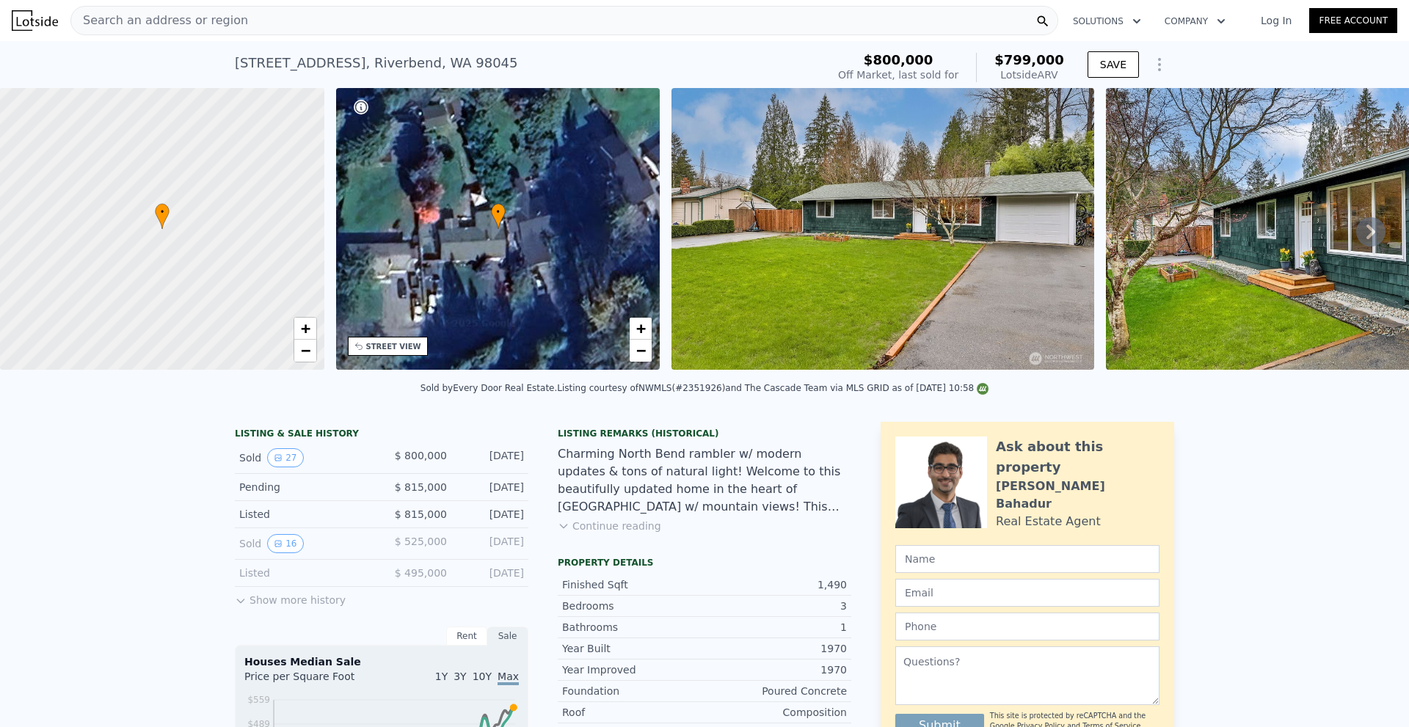
click at [405, 62] on div "43806 SE 150th St , Riverbend , WA 98045" at bounding box center [376, 63] width 283 height 21
copy div "43806 SE 150th St , Riverbend , WA 98045 Sold May 2025 for $800k (~ARV $799k )"
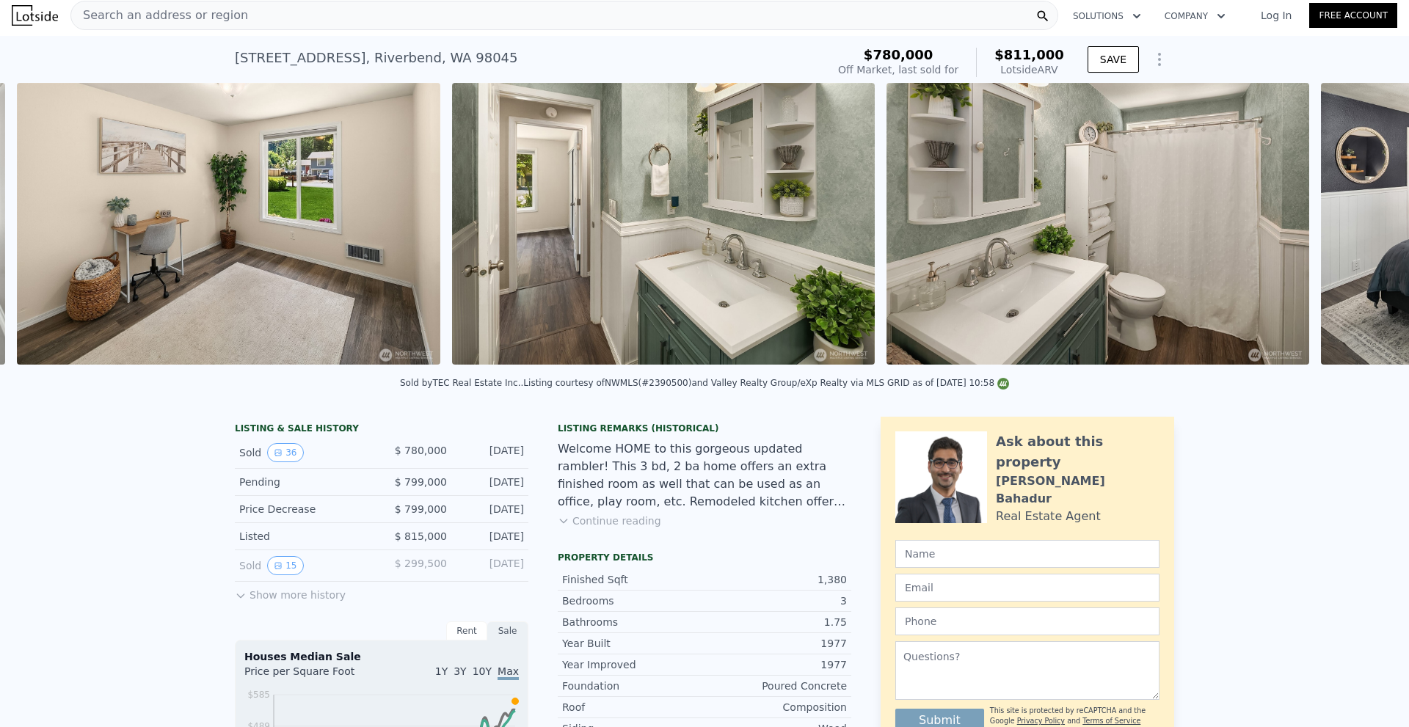
scroll to position [0, 5886]
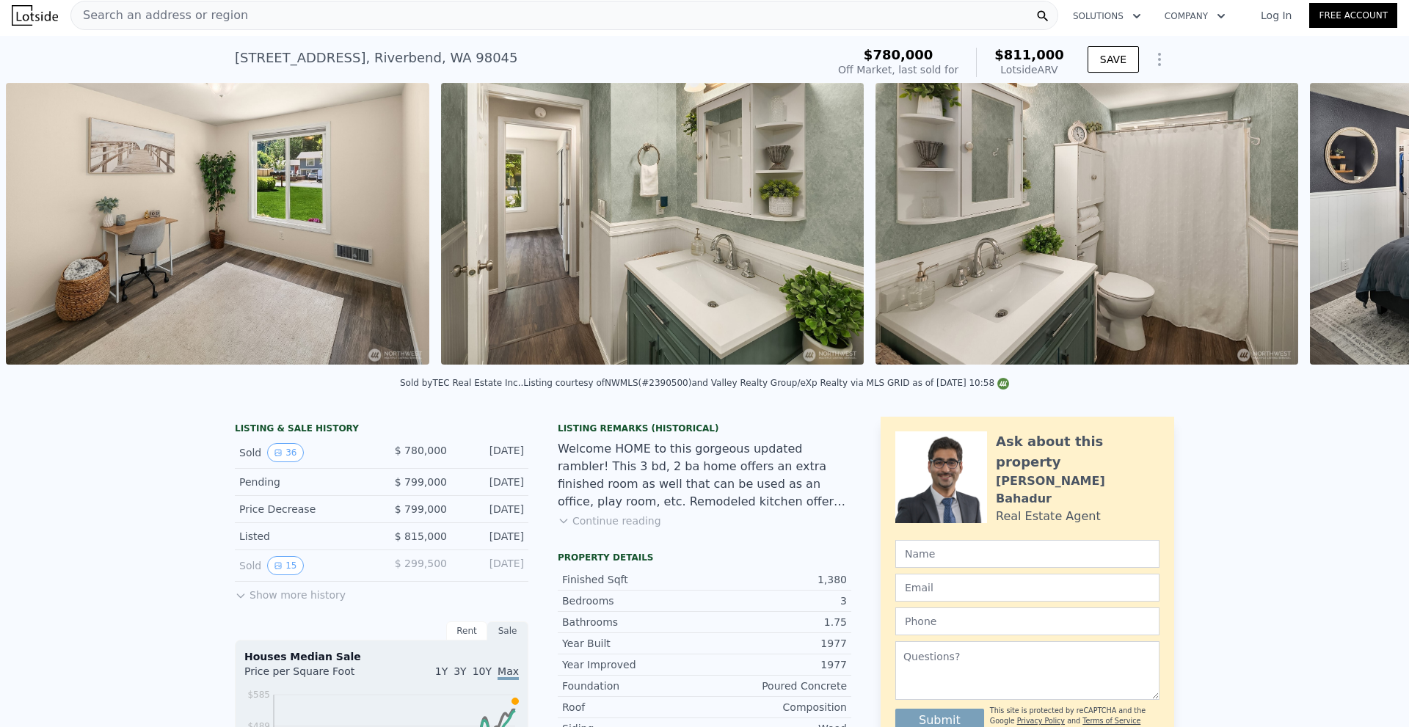
click at [746, 454] on div "Welcome HOME to this gorgeous updated rambler! This 3 bd, 2 ba home offers an e…" at bounding box center [705, 475] width 294 height 70
click at [338, 56] on div "44518 SE 150th St , Riverbend , WA 98045" at bounding box center [376, 58] width 283 height 21
copy div "44518 SE 150th St , Riverbend , WA 98045 Sold Jul 2025 for $780k (~ARV $811k )"
